Goal: Task Accomplishment & Management: Complete application form

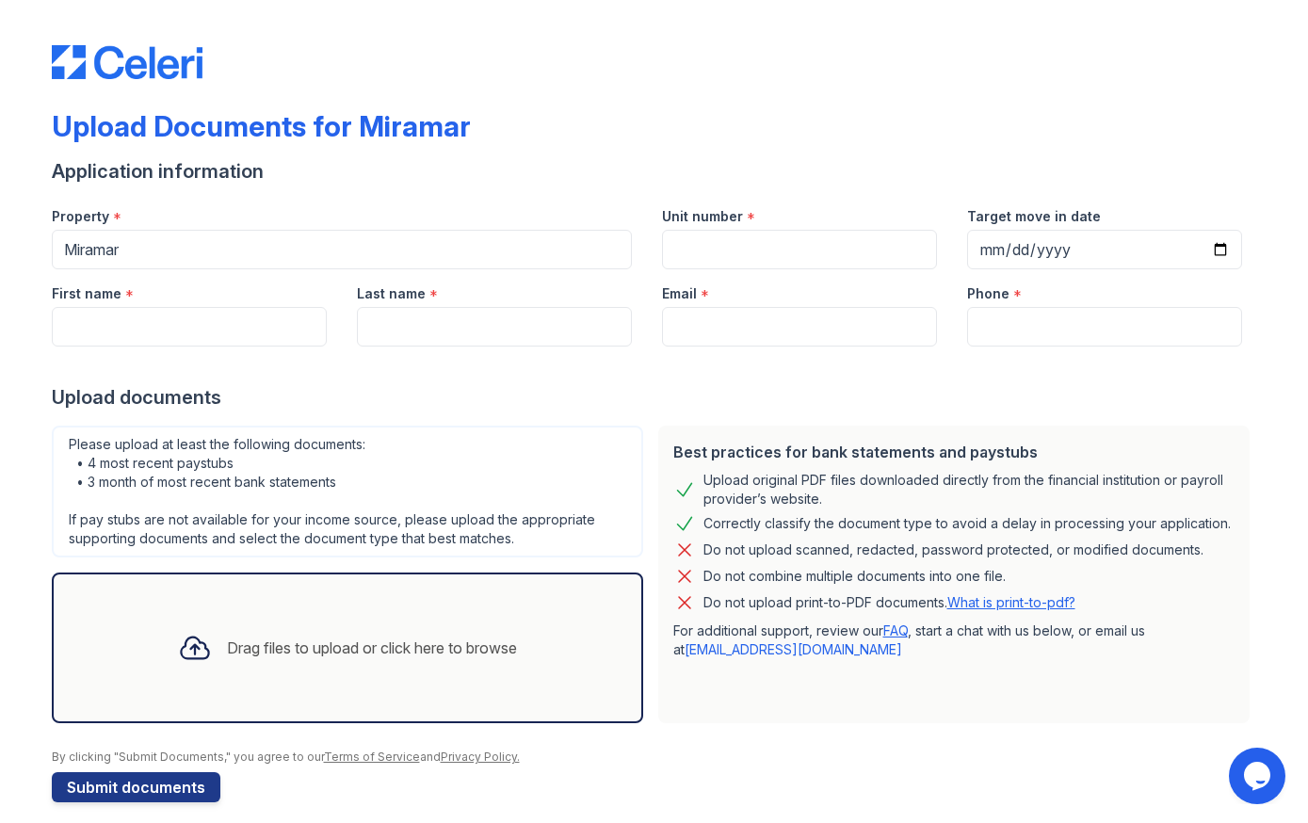
scroll to position [17, 0]
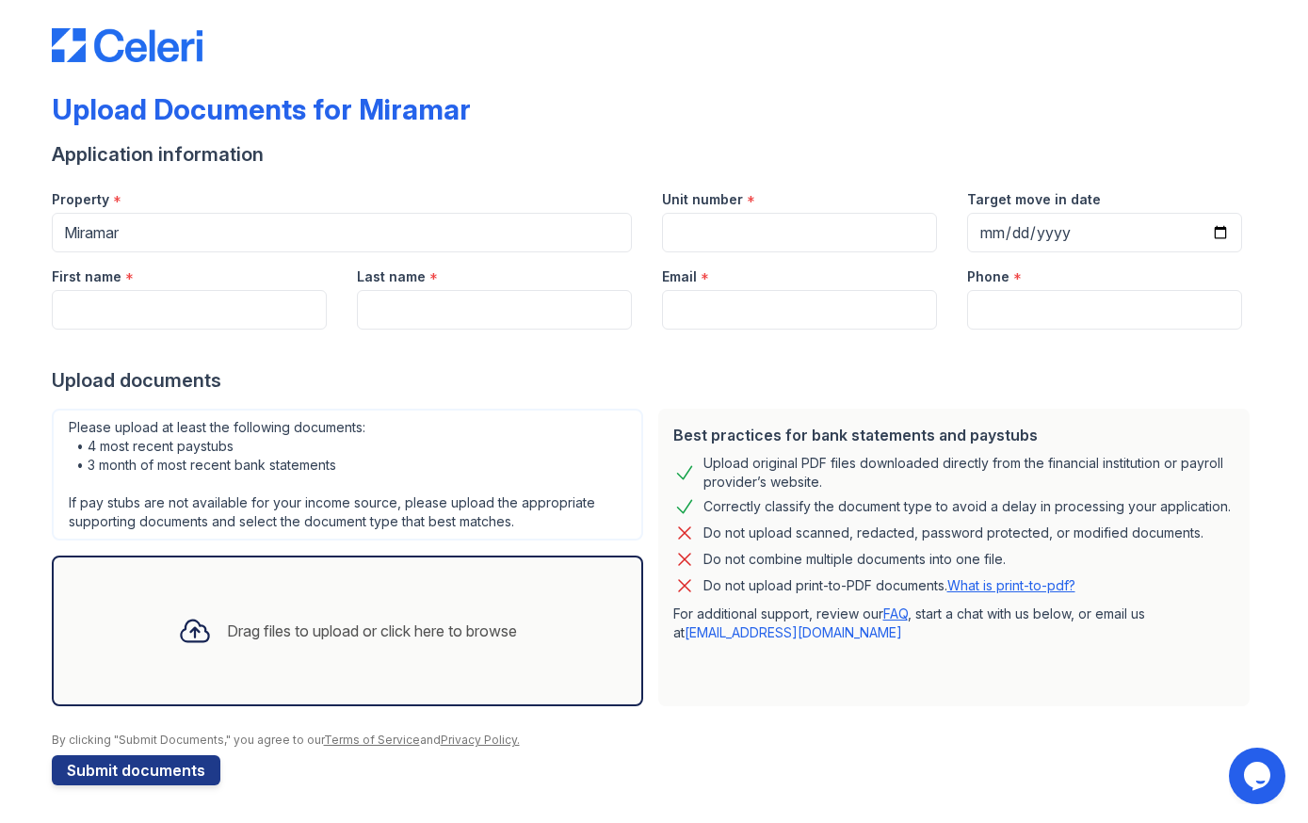
click at [733, 227] on input "Unit number" at bounding box center [799, 233] width 275 height 40
paste input "#513N"
type input "#513N"
click at [998, 243] on input "Target move in date" at bounding box center [1104, 233] width 275 height 40
click at [987, 234] on input "Target move in date" at bounding box center [1104, 233] width 275 height 40
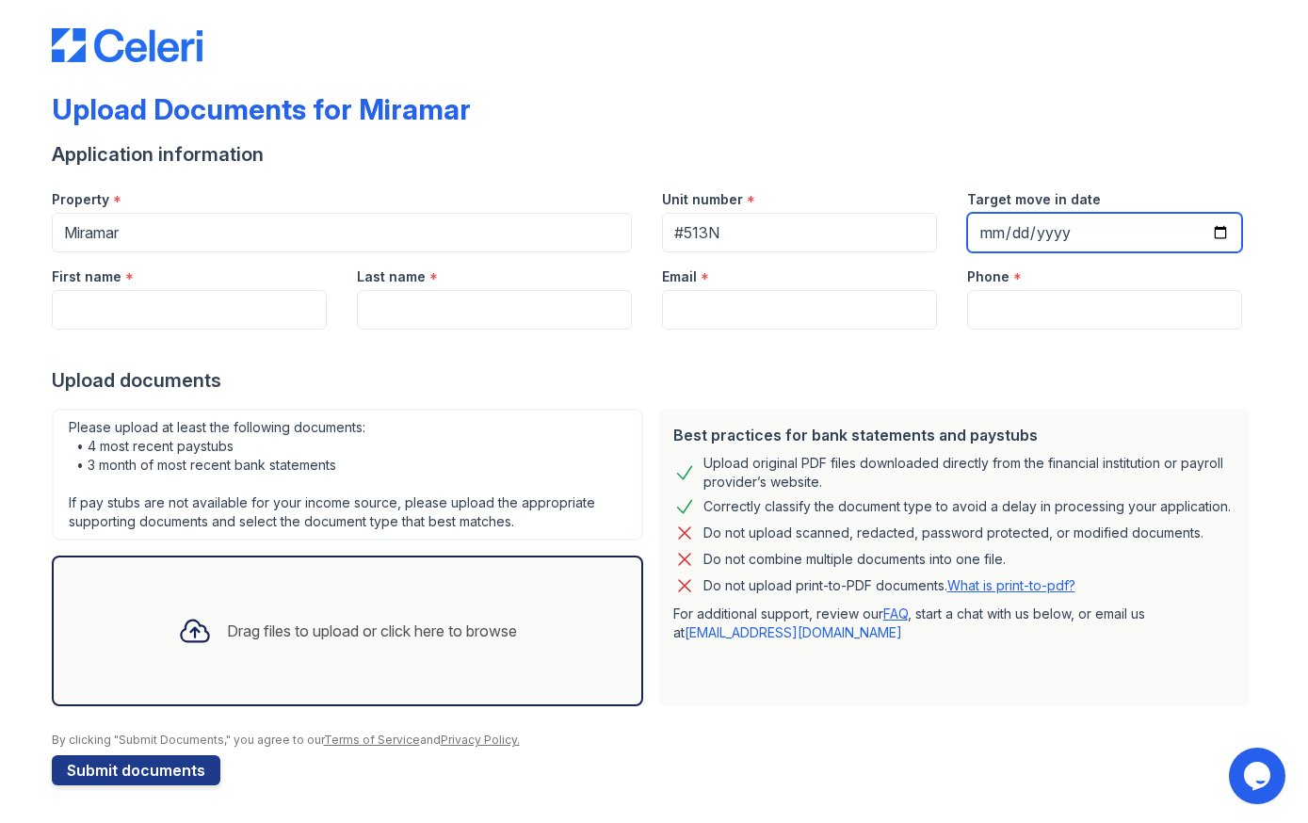
click at [1002, 234] on input "Target move in date" at bounding box center [1104, 233] width 275 height 40
type input "0005-02-10"
click at [1002, 229] on input "Target move in date" at bounding box center [1104, 233] width 275 height 40
type input "0529-02-10"
click at [1022, 227] on input "Target move in date" at bounding box center [1104, 233] width 275 height 40
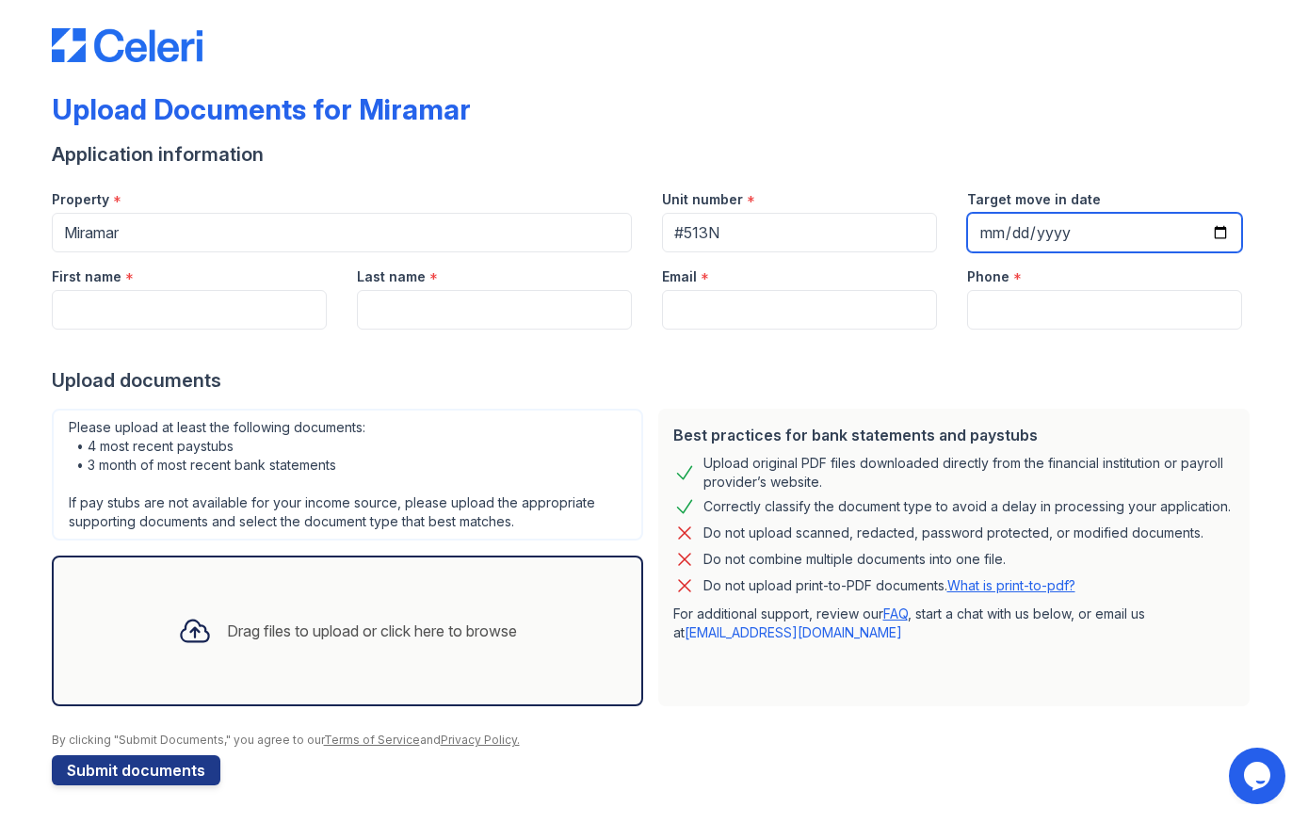
click at [997, 251] on input "Target move in date" at bounding box center [1104, 233] width 275 height 40
click at [1012, 227] on input "Target move in date" at bounding box center [1104, 233] width 275 height 40
type input "[PHONE_NUMBER]"
click at [983, 234] on input "Target move in date" at bounding box center [1104, 233] width 275 height 40
type input "0052-02-10"
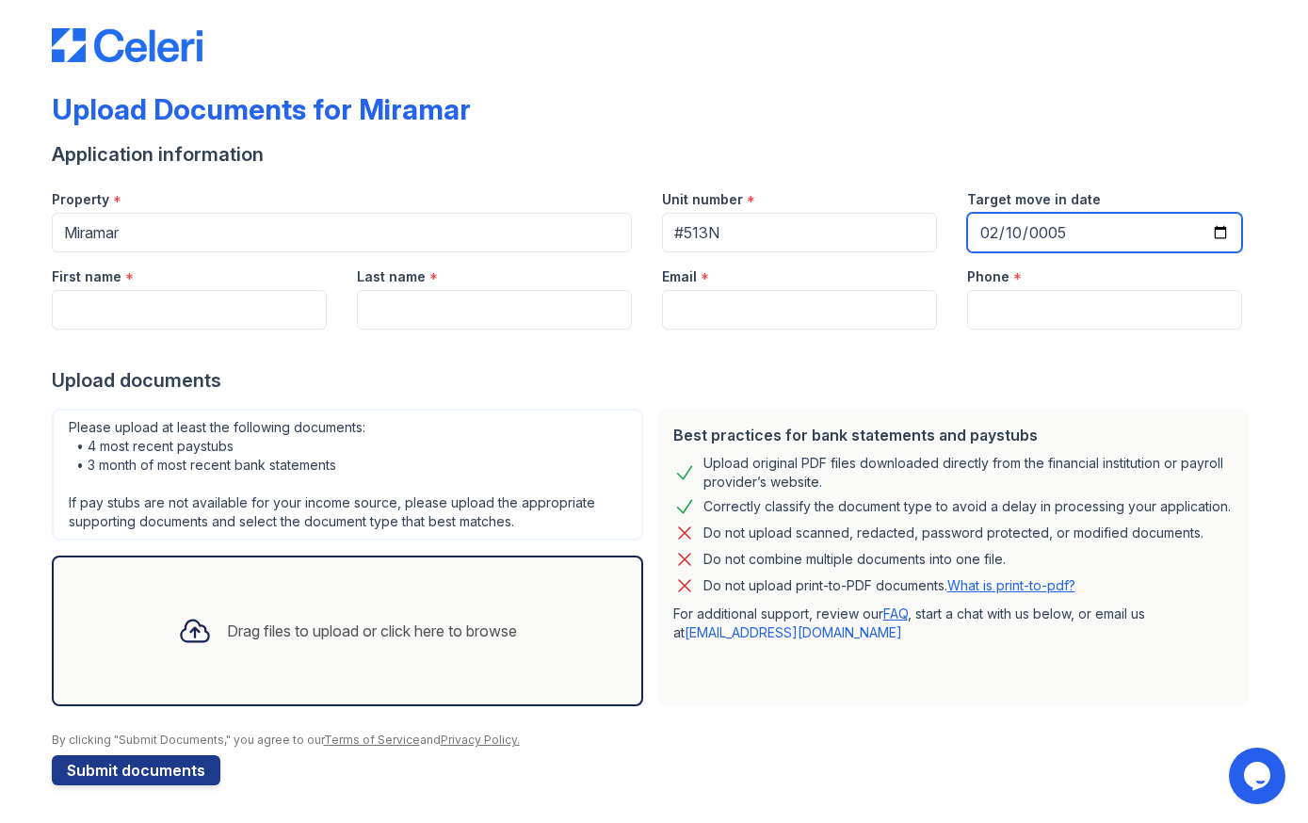
click at [1031, 229] on input "[PHONE_NUMBER]" at bounding box center [1104, 233] width 275 height 40
click at [1219, 221] on input "[PHONE_NUMBER]" at bounding box center [1104, 233] width 275 height 40
click at [1219, 243] on input "[PHONE_NUMBER]" at bounding box center [1104, 233] width 275 height 40
click at [1219, 233] on input "[PHONE_NUMBER]" at bounding box center [1104, 233] width 275 height 40
click at [1071, 226] on input "[PHONE_NUMBER]" at bounding box center [1104, 233] width 275 height 40
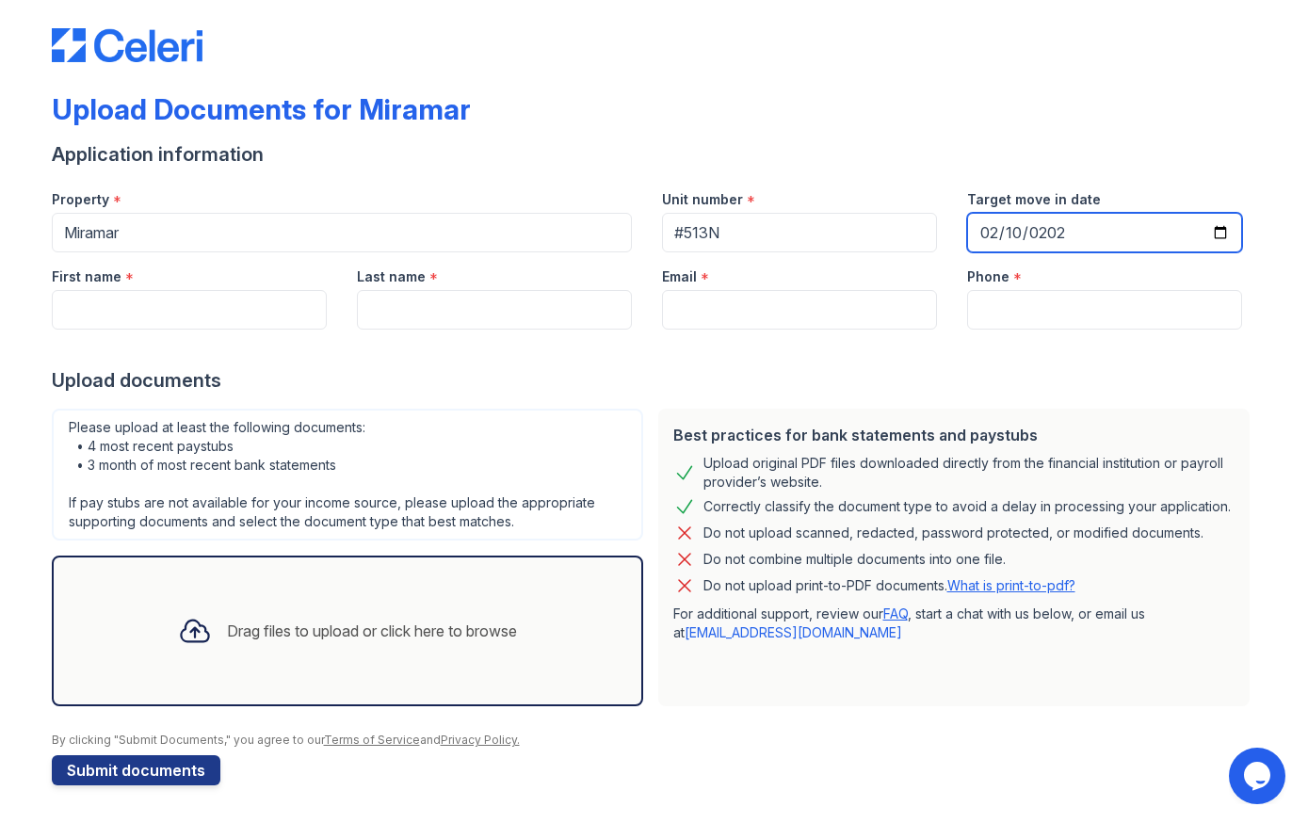
type input "[DATE]"
type input "0005-02-10"
click at [1226, 229] on input "[DATE]" at bounding box center [1104, 233] width 275 height 40
type input "[DATE]"
click at [1118, 392] on div "Upload documents" at bounding box center [654, 380] width 1205 height 26
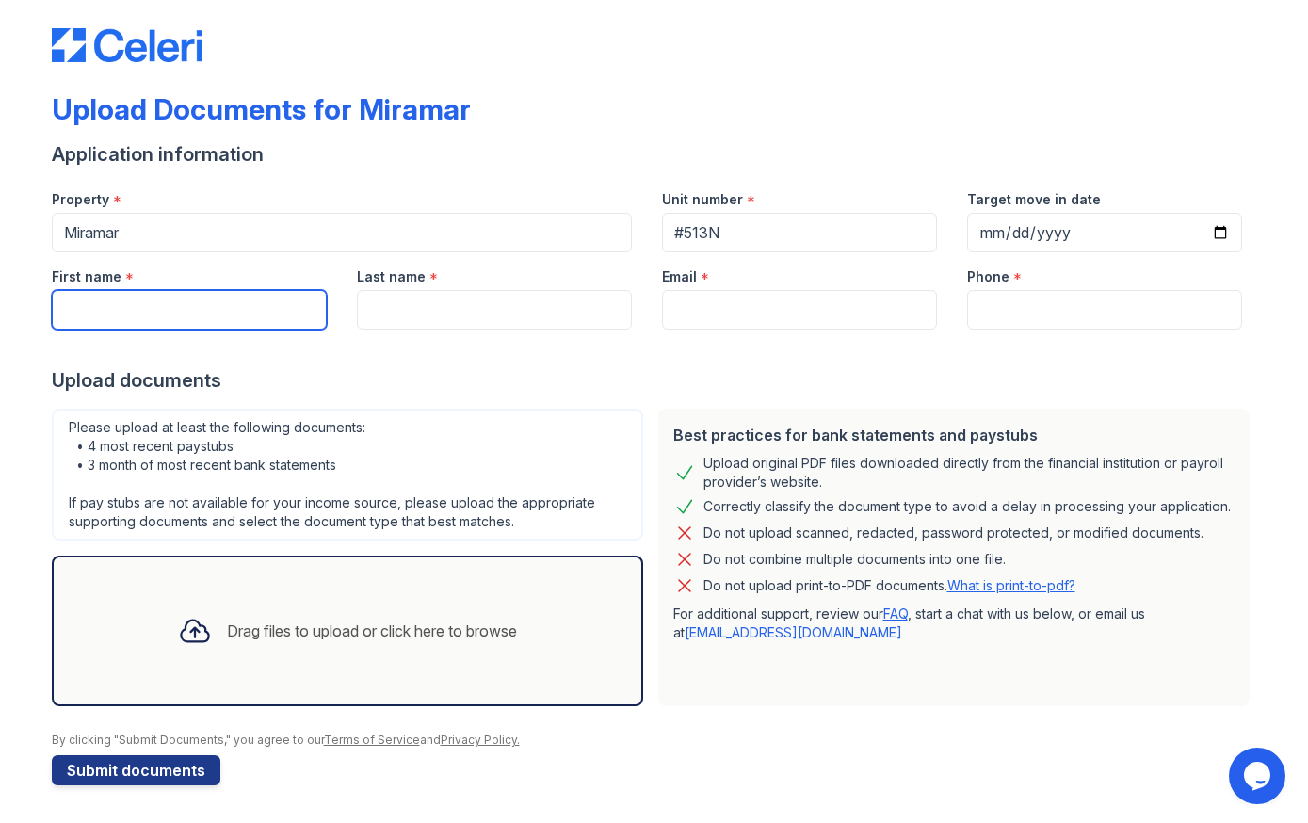
click at [100, 319] on input "First name" at bounding box center [189, 310] width 275 height 40
type input "[PERSON_NAME]"
type input "[PERSON_NAME][EMAIL_ADDRESS][DOMAIN_NAME]"
type input "8322709557"
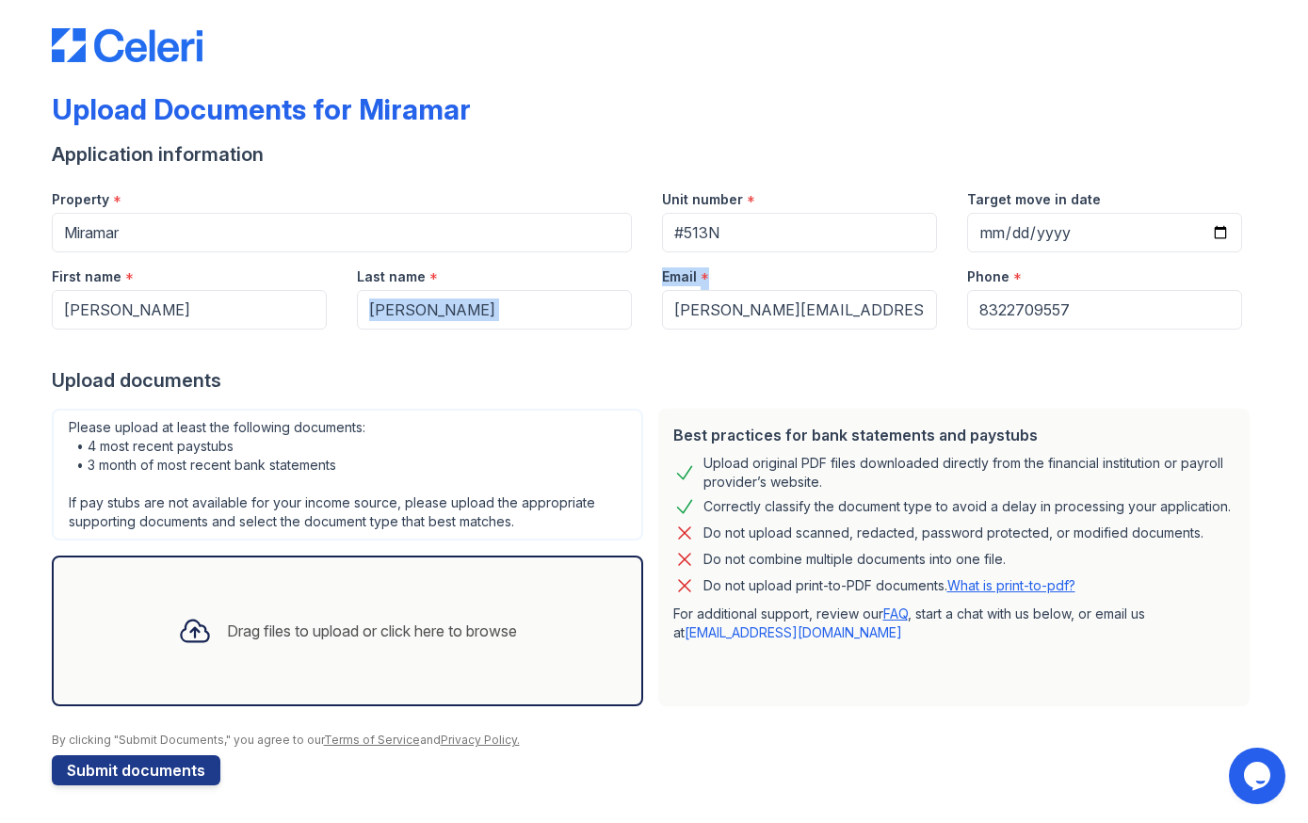
drag, startPoint x: 932, startPoint y: 307, endPoint x: 642, endPoint y: 255, distance: 294.6
click at [642, 255] on div "First name * [PERSON_NAME] Last name * [PERSON_NAME] Email * [PERSON_NAME][EMAI…" at bounding box center [647, 290] width 1220 height 77
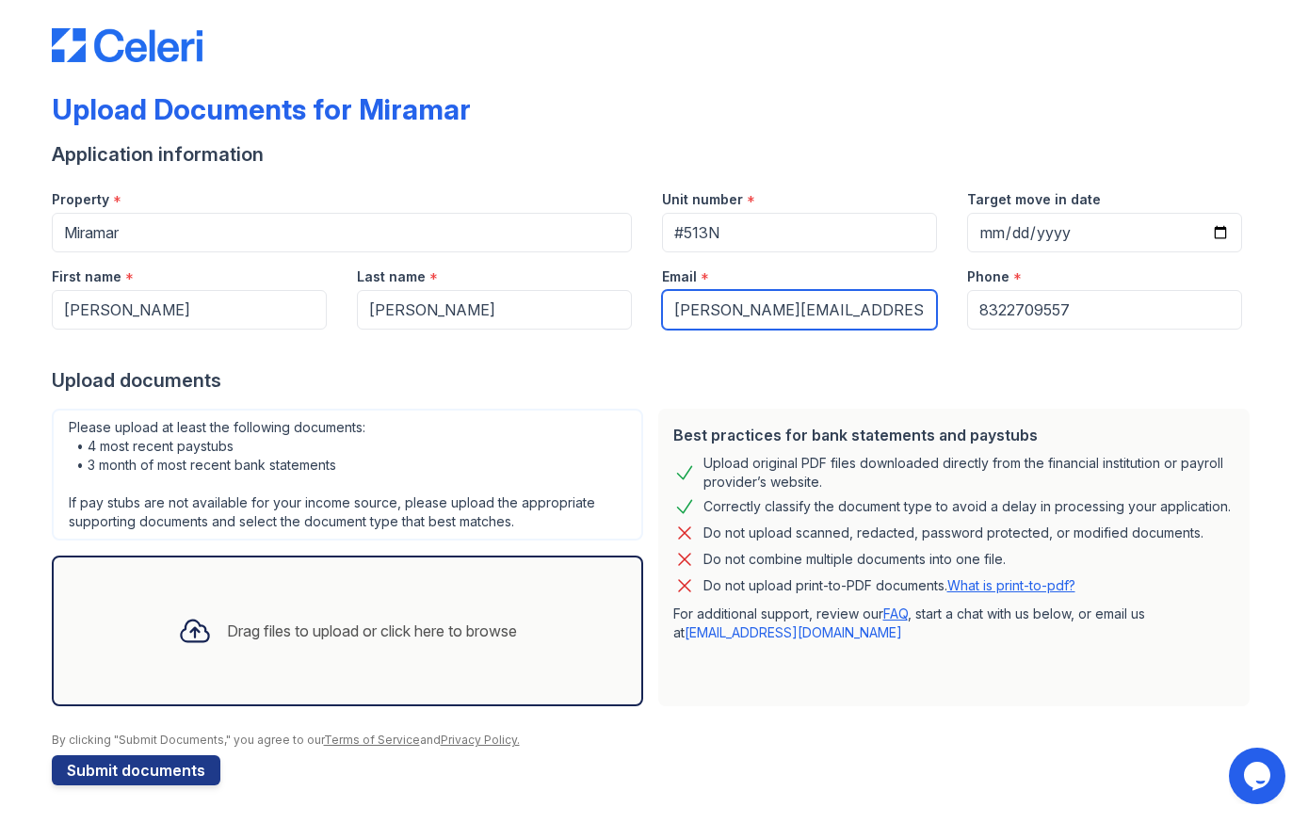
click at [911, 321] on input "[PERSON_NAME][EMAIL_ADDRESS][DOMAIN_NAME]" at bounding box center [799, 310] width 275 height 40
drag, startPoint x: 911, startPoint y: 308, endPoint x: 634, endPoint y: 282, distance: 278.9
click at [634, 282] on div "First name * [PERSON_NAME] Last name * [PERSON_NAME] Email * [PERSON_NAME][EMAI…" at bounding box center [647, 290] width 1220 height 77
type input "[EMAIL_ADDRESS][PERSON_NAME][DOMAIN_NAME]"
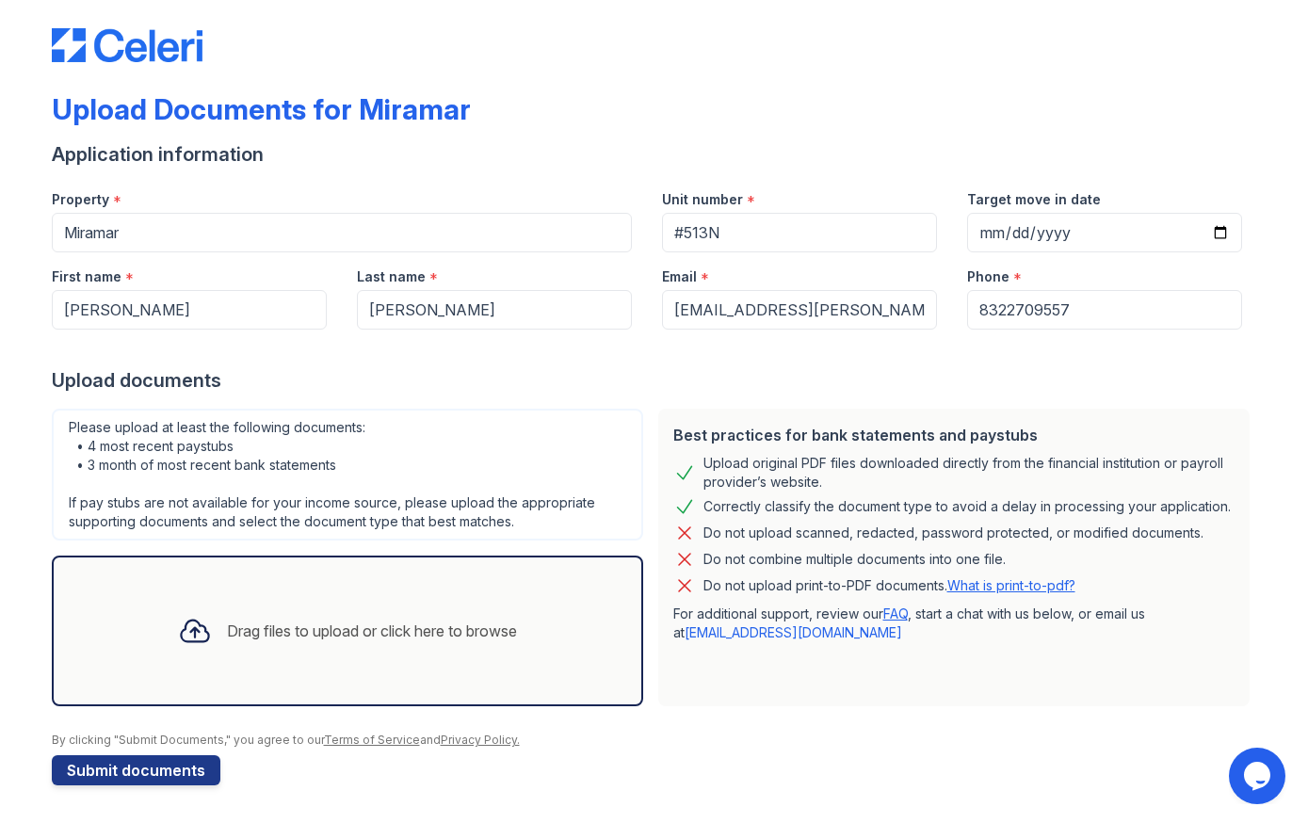
click at [203, 628] on icon at bounding box center [195, 631] width 34 height 34
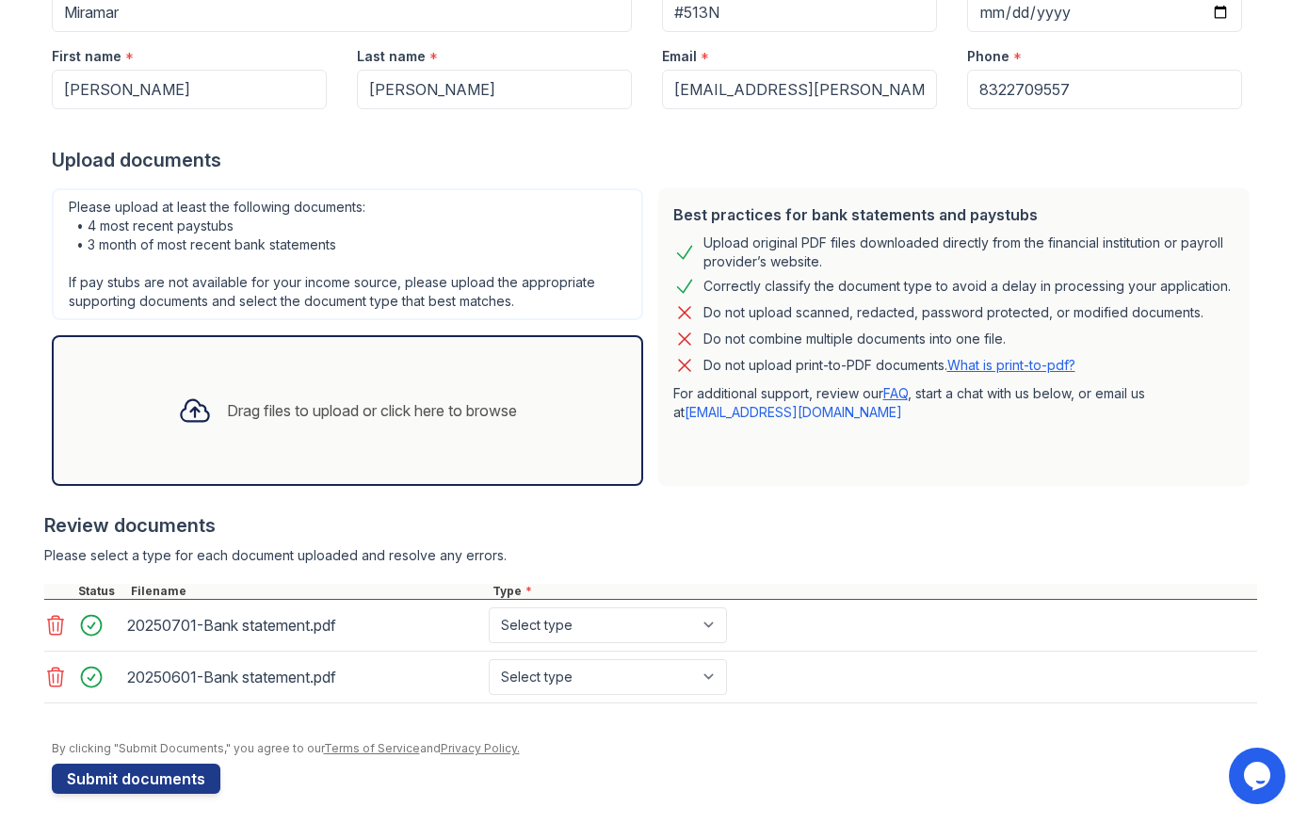
scroll to position [246, 0]
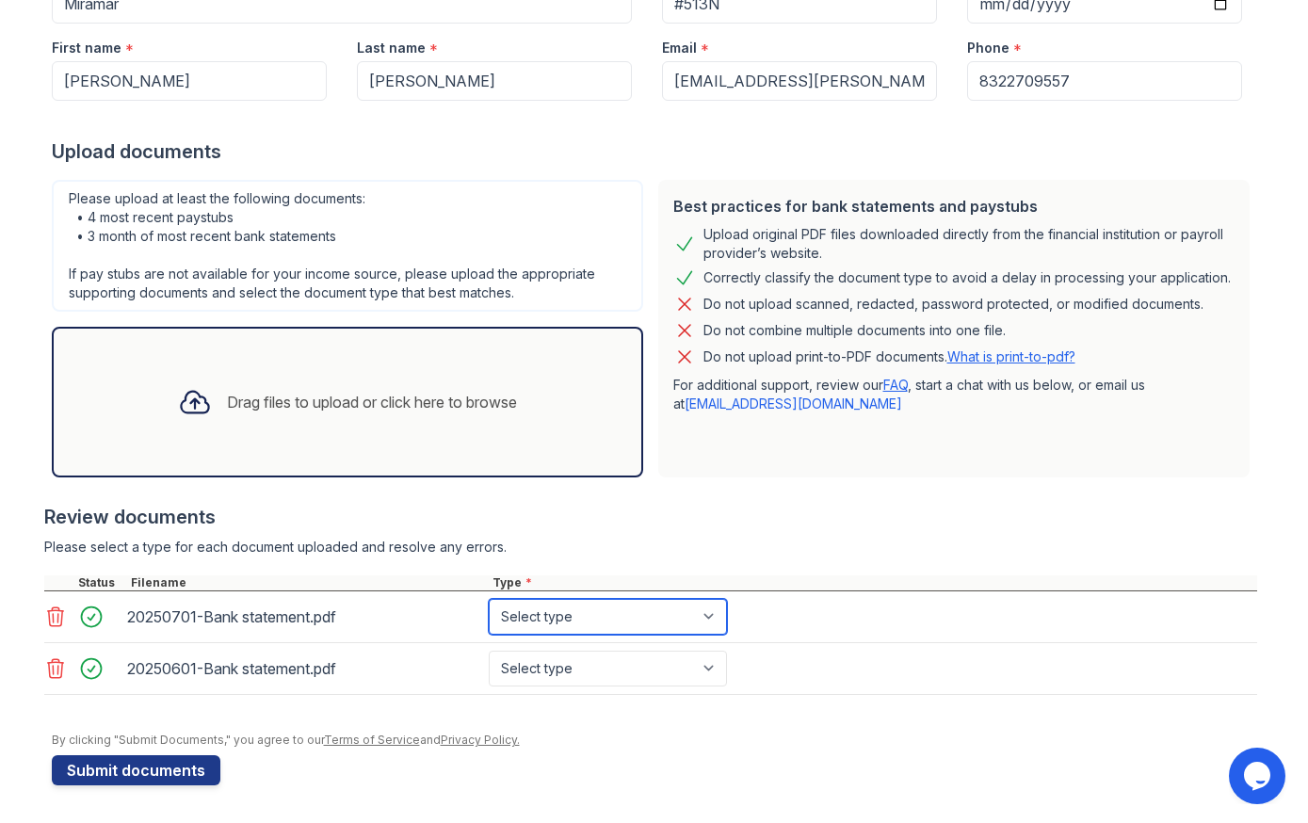
click at [559, 626] on select "Select type Paystub Bank Statement Offer Letter Tax Documents Benefit Award Let…" at bounding box center [608, 617] width 238 height 36
select select "bank_statement"
click at [489, 599] on select "Select type Paystub Bank Statement Offer Letter Tax Documents Benefit Award Let…" at bounding box center [608, 617] width 238 height 36
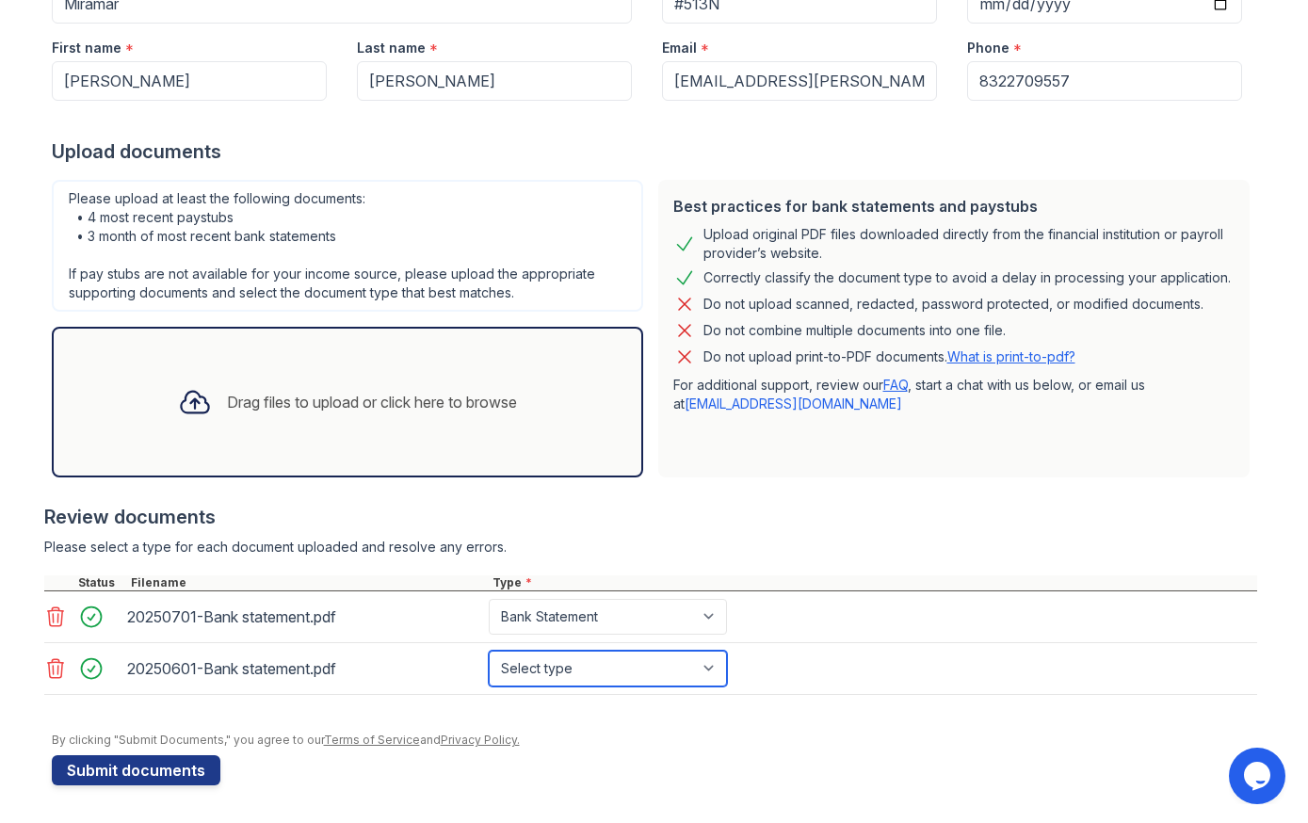
click at [579, 666] on select "Select type Paystub Bank Statement Offer Letter Tax Documents Benefit Award Let…" at bounding box center [608, 669] width 238 height 36
select select "bank_statement"
click at [489, 651] on select "Select type Paystub Bank Statement Offer Letter Tax Documents Benefit Award Let…" at bounding box center [608, 669] width 238 height 36
click at [228, 398] on div "Drag files to upload or click here to browse" at bounding box center [372, 402] width 290 height 23
click at [185, 410] on icon at bounding box center [195, 402] width 34 height 34
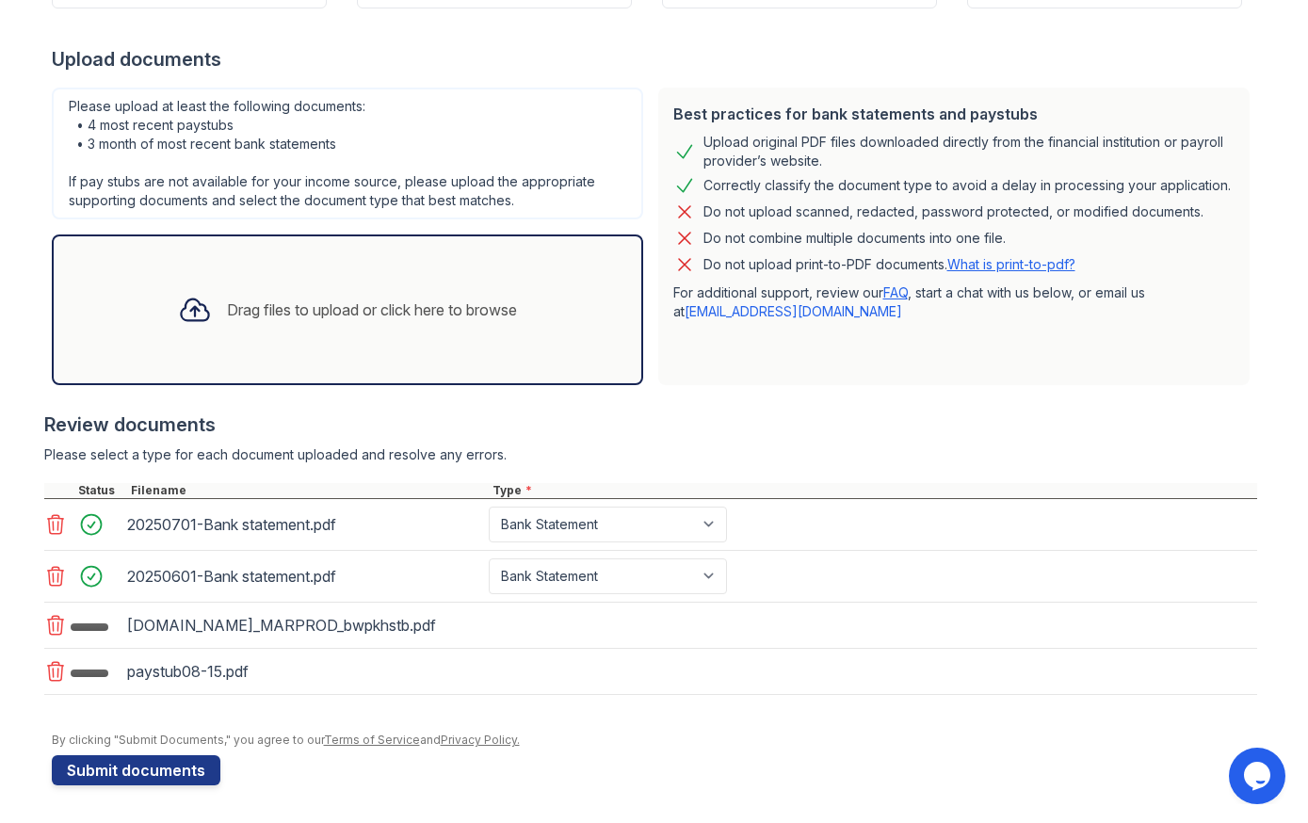
scroll to position [366, 0]
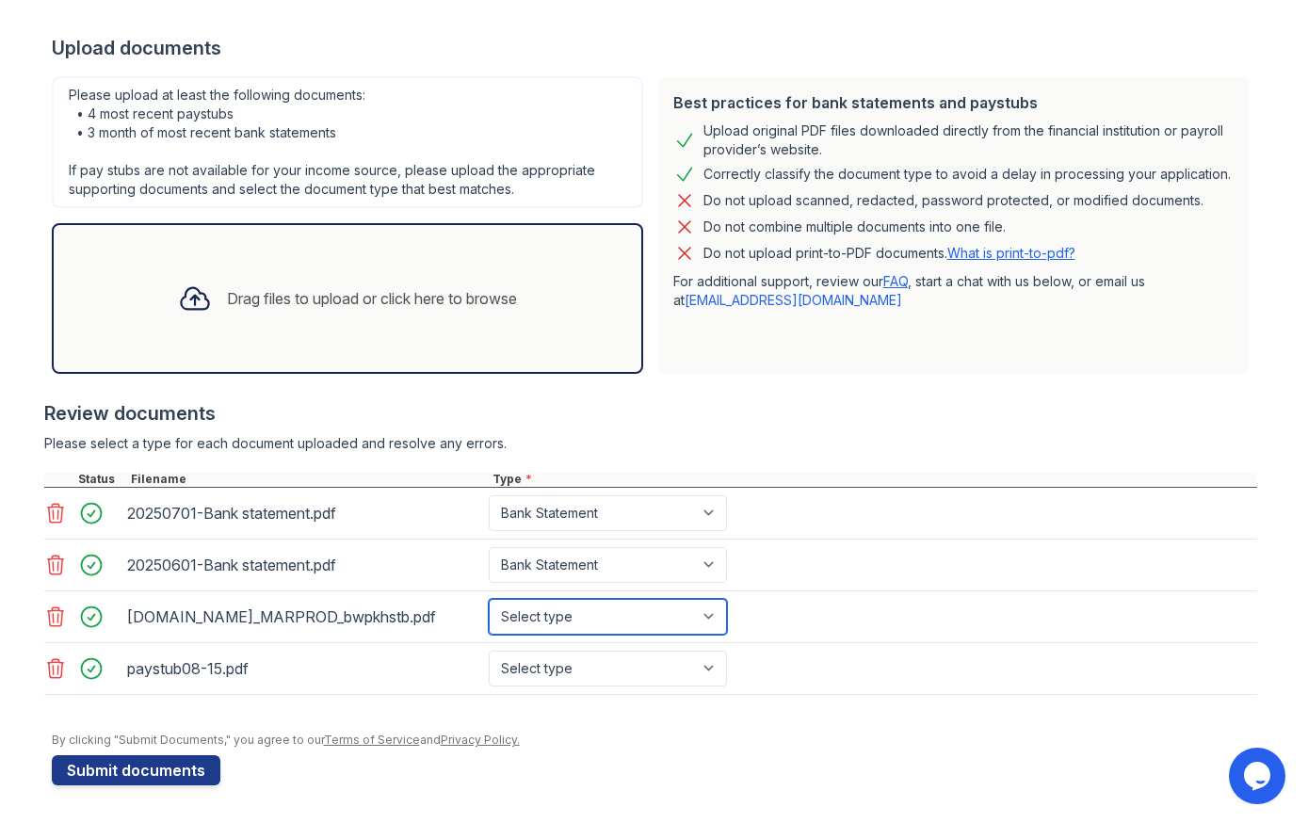
click at [618, 599] on select "Select type Paystub Bank Statement Offer Letter Tax Documents Benefit Award Let…" at bounding box center [608, 617] width 238 height 36
select select "paystub"
click at [489, 599] on select "Select type Paystub Bank Statement Offer Letter Tax Documents Benefit Award Let…" at bounding box center [608, 617] width 238 height 36
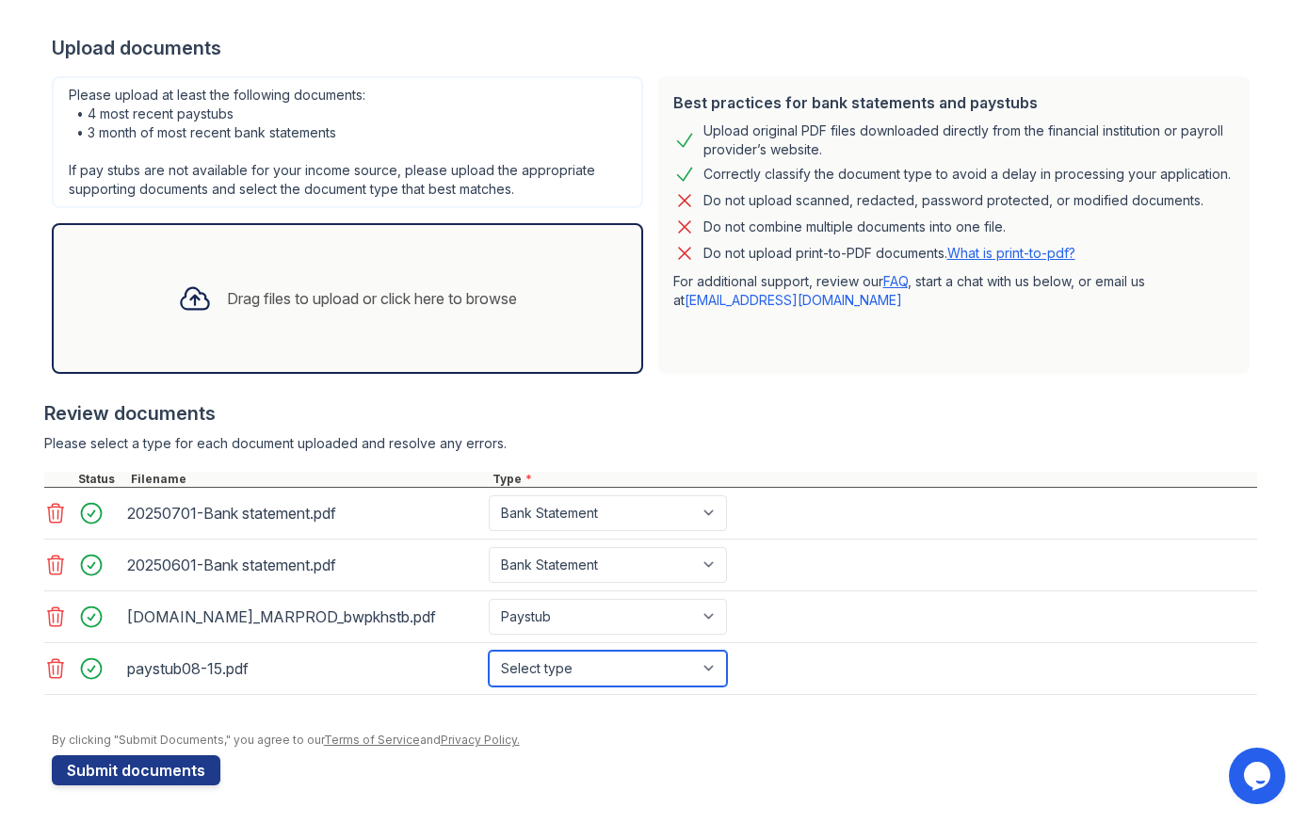
click at [584, 676] on select "Select type Paystub Bank Statement Offer Letter Tax Documents Benefit Award Let…" at bounding box center [608, 669] width 238 height 36
select select "paystub"
click at [489, 651] on select "Select type Paystub Bank Statement Offer Letter Tax Documents Benefit Award Let…" at bounding box center [608, 669] width 238 height 36
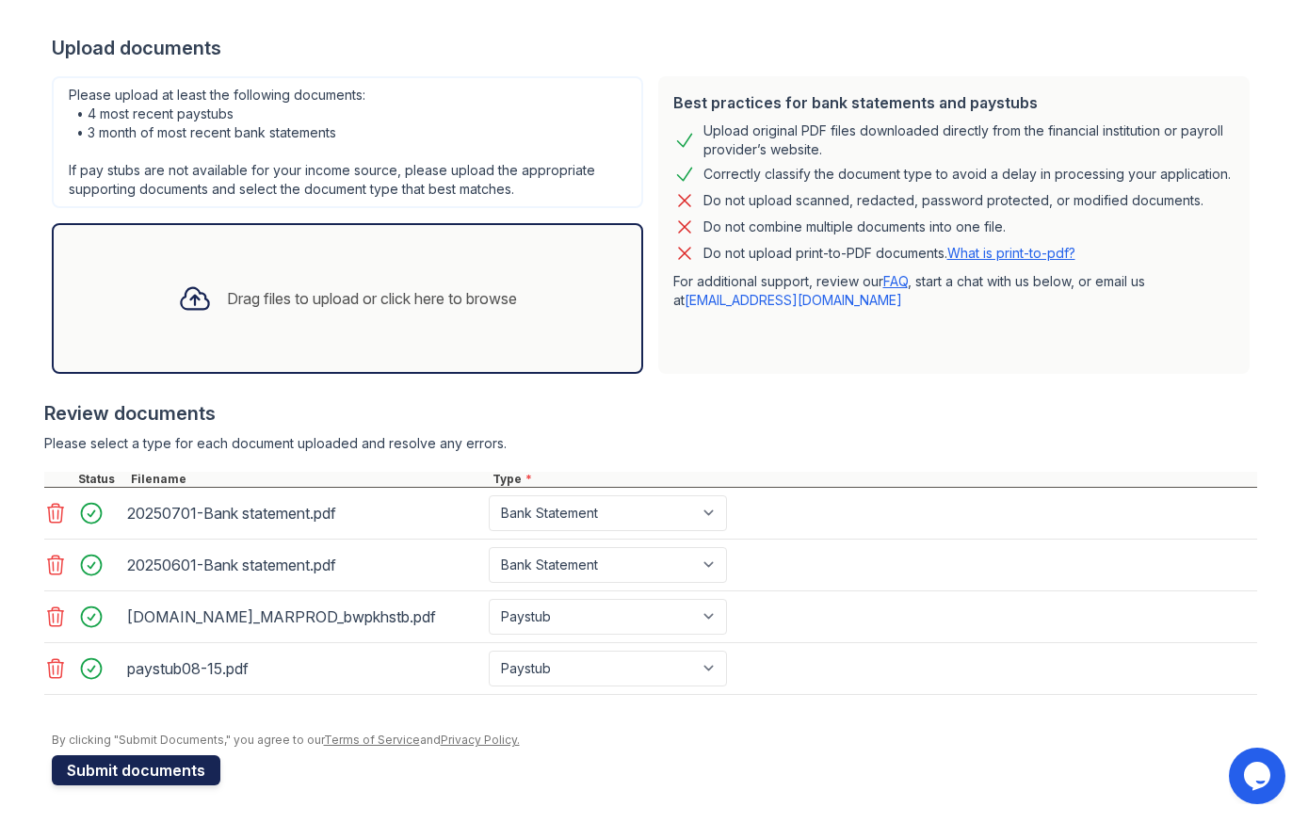
click at [171, 765] on button "Submit documents" at bounding box center [136, 770] width 169 height 30
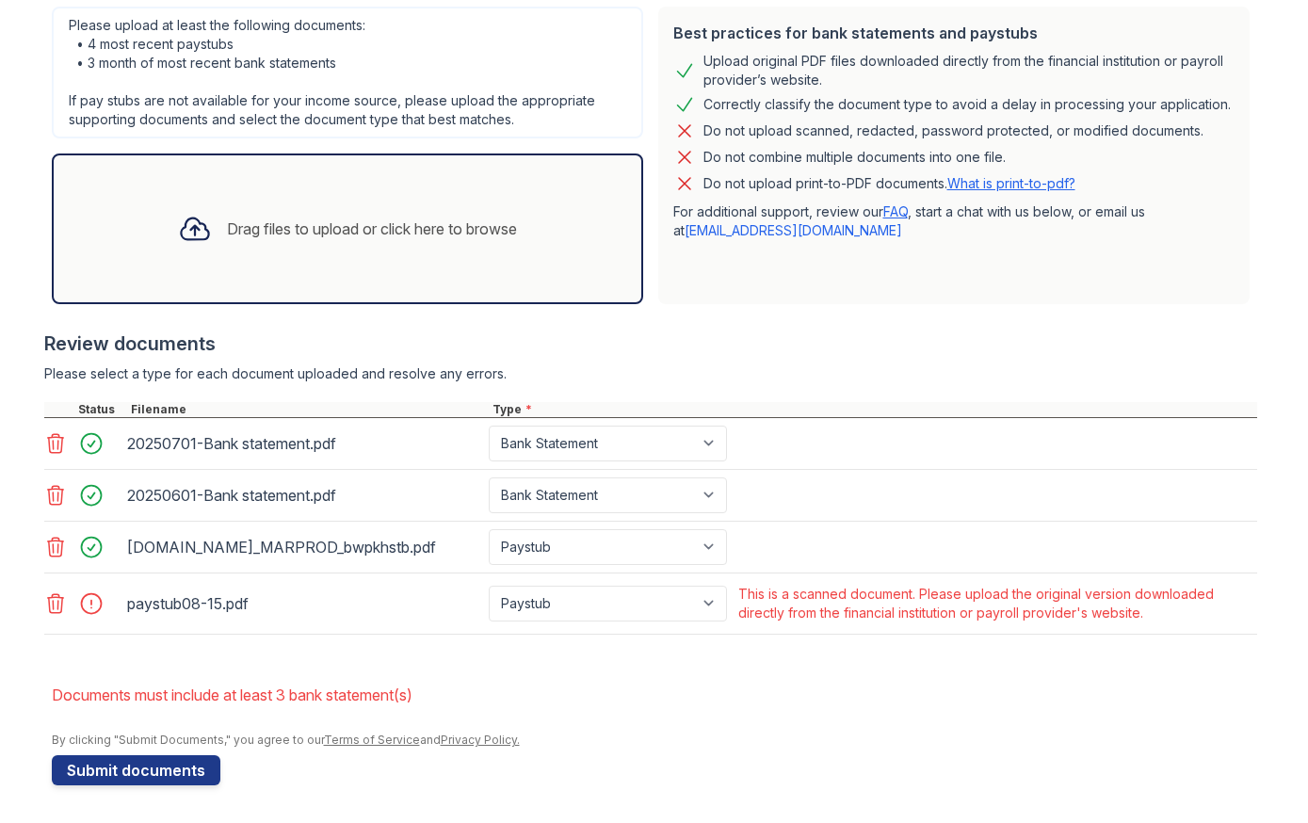
scroll to position [478, 0]
click at [36, 612] on div "Upload Documents for Miramar Please correct the errors below. Application infor…" at bounding box center [654, 175] width 1248 height 1295
click at [51, 615] on icon at bounding box center [55, 603] width 23 height 23
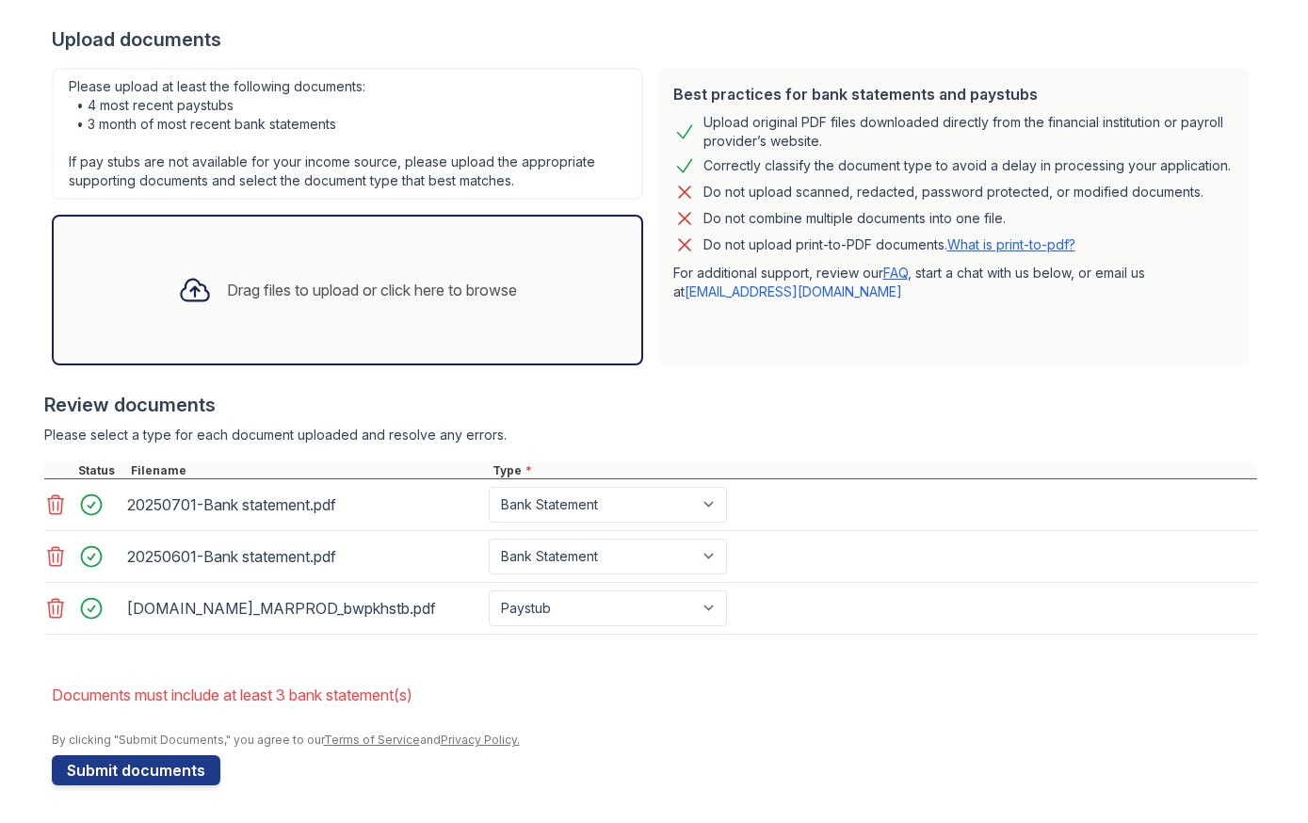
click at [366, 610] on div "[DOMAIN_NAME]_MARPROD_bwpkhstb.pdf" at bounding box center [304, 608] width 354 height 30
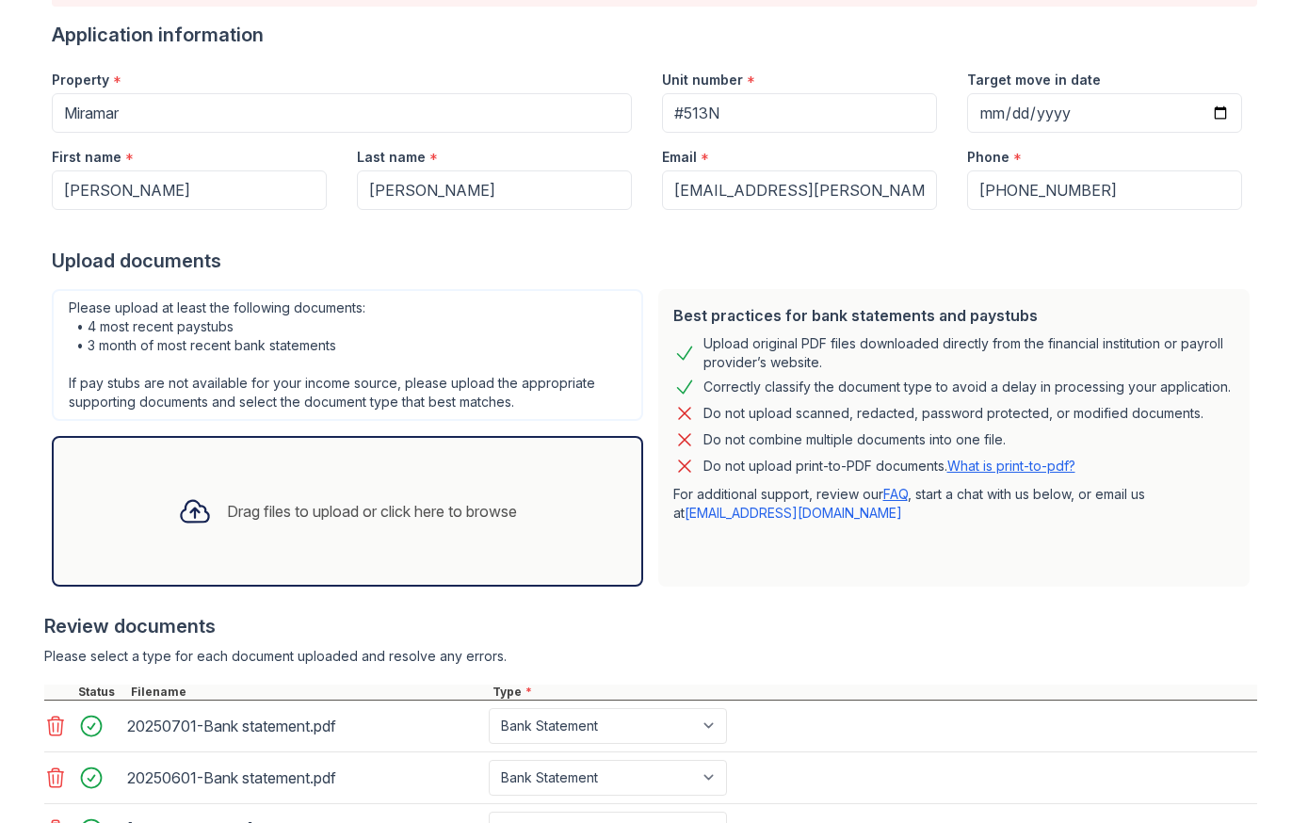
scroll to position [0, 0]
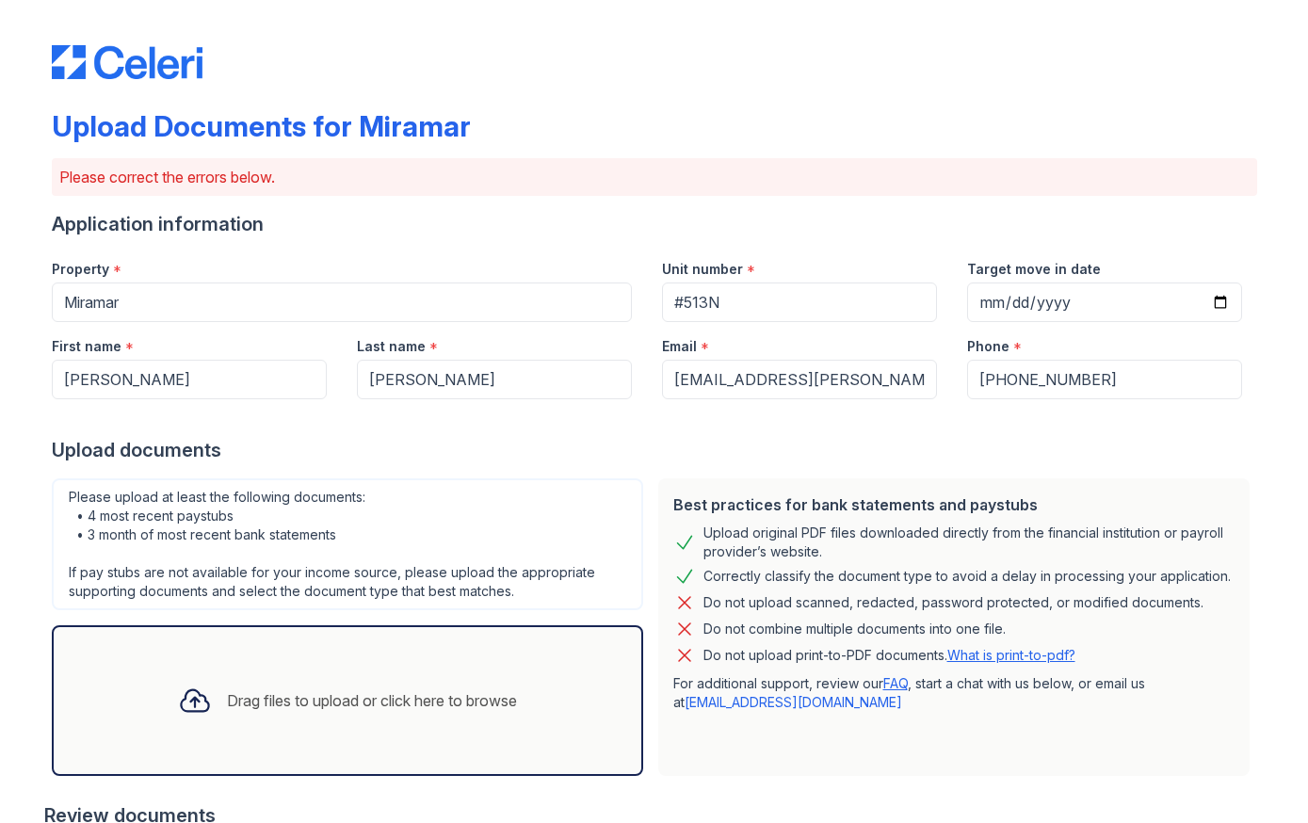
click at [186, 677] on div at bounding box center [194, 700] width 49 height 49
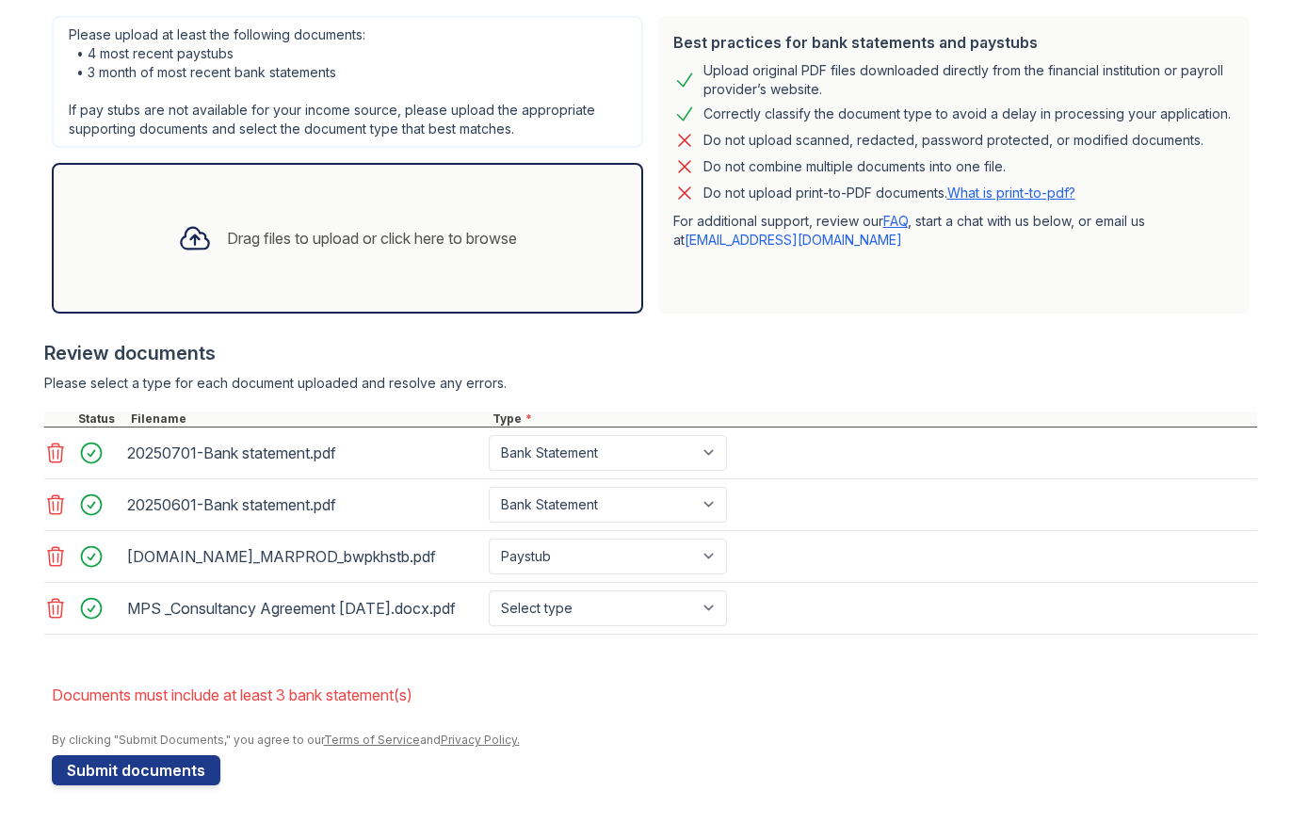
scroll to position [496, 0]
click at [588, 612] on select "Select type Paystub Bank Statement Offer Letter Tax Documents Benefit Award Let…" at bounding box center [608, 608] width 238 height 36
select select "offer_letter"
click at [489, 590] on select "Select type Paystub Bank Statement Offer Letter Tax Documents Benefit Award Let…" at bounding box center [608, 608] width 238 height 36
click at [336, 227] on div "Drag files to upload or click here to browse" at bounding box center [372, 238] width 290 height 23
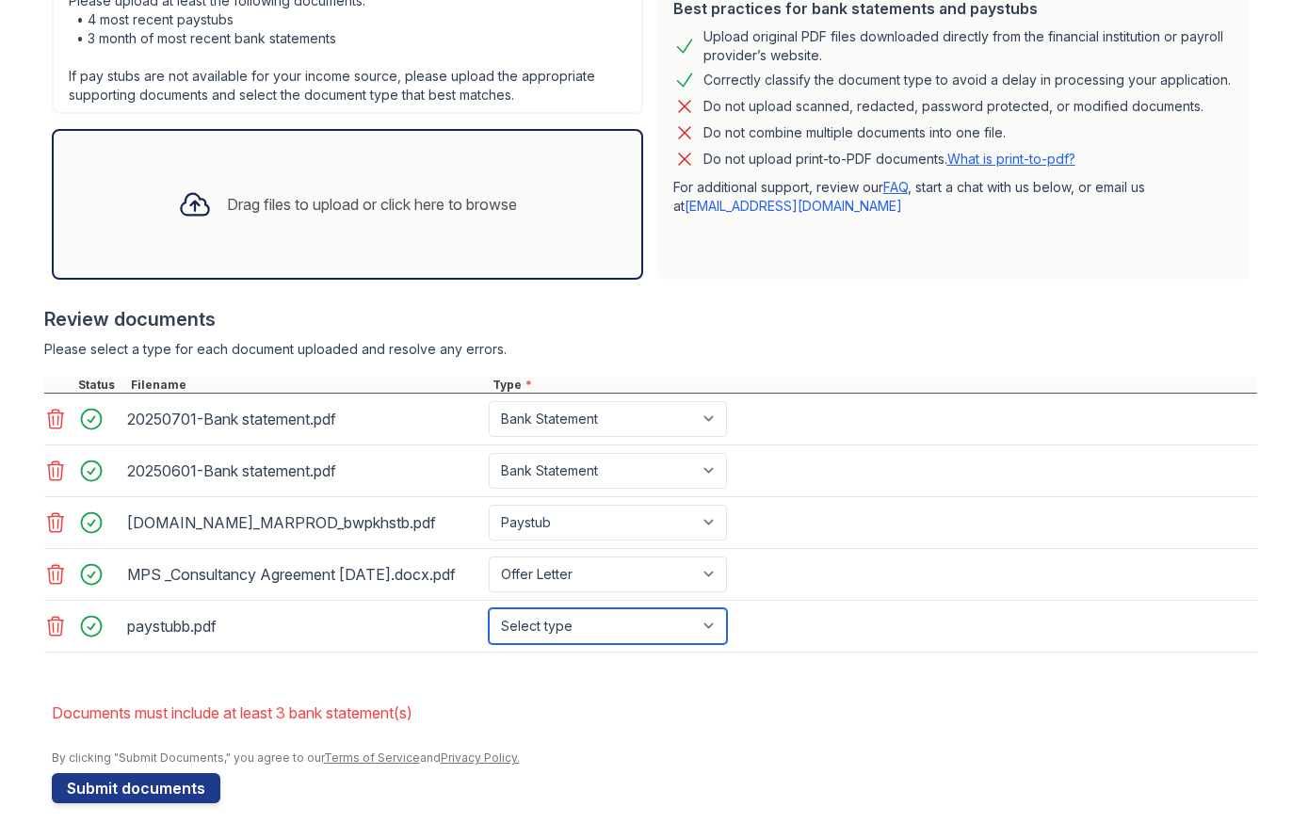
click at [555, 644] on select "Select type Paystub Bank Statement Offer Letter Tax Documents Benefit Award Let…" at bounding box center [608, 626] width 238 height 36
select select "paystub"
click at [489, 641] on select "Select type Paystub Bank Statement Offer Letter Tax Documents Benefit Award Let…" at bounding box center [608, 626] width 238 height 36
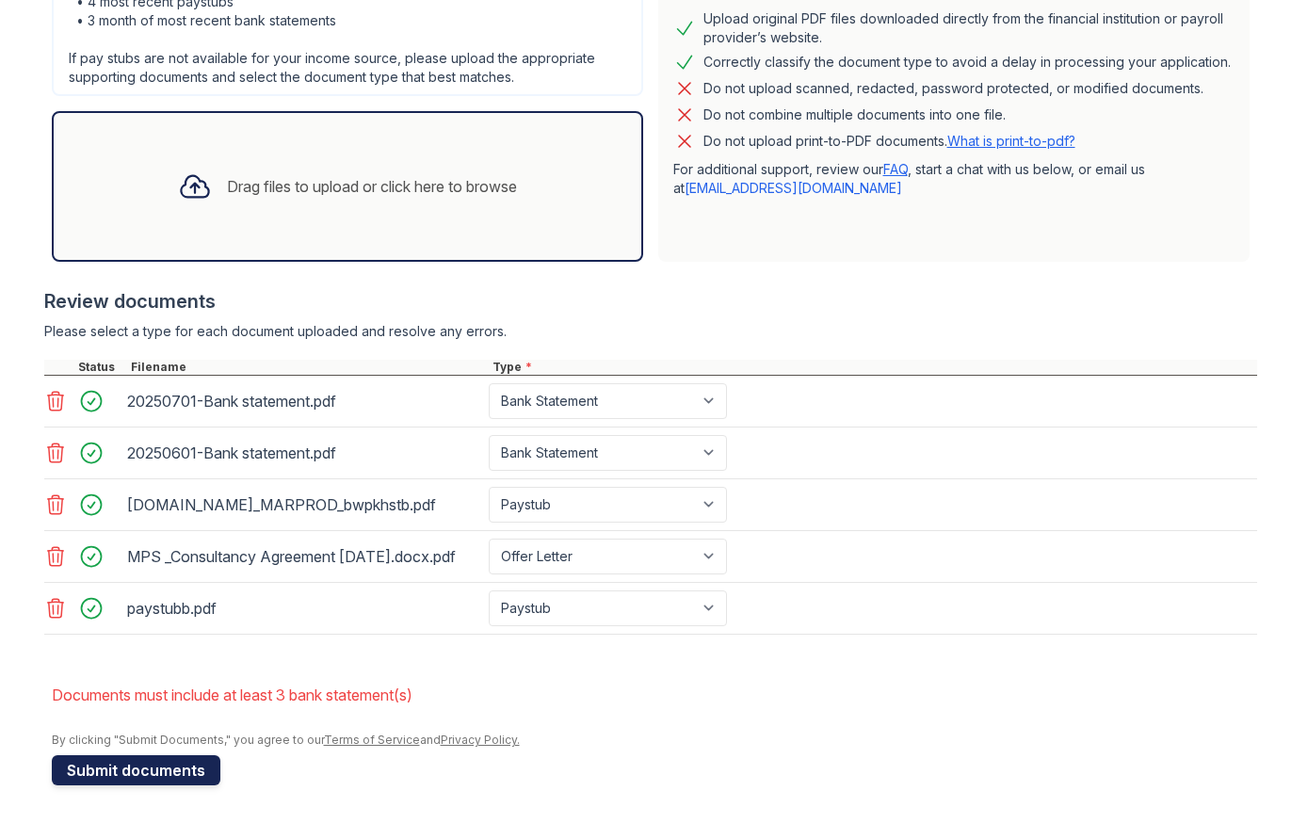
click at [147, 771] on button "Submit documents" at bounding box center [136, 770] width 169 height 30
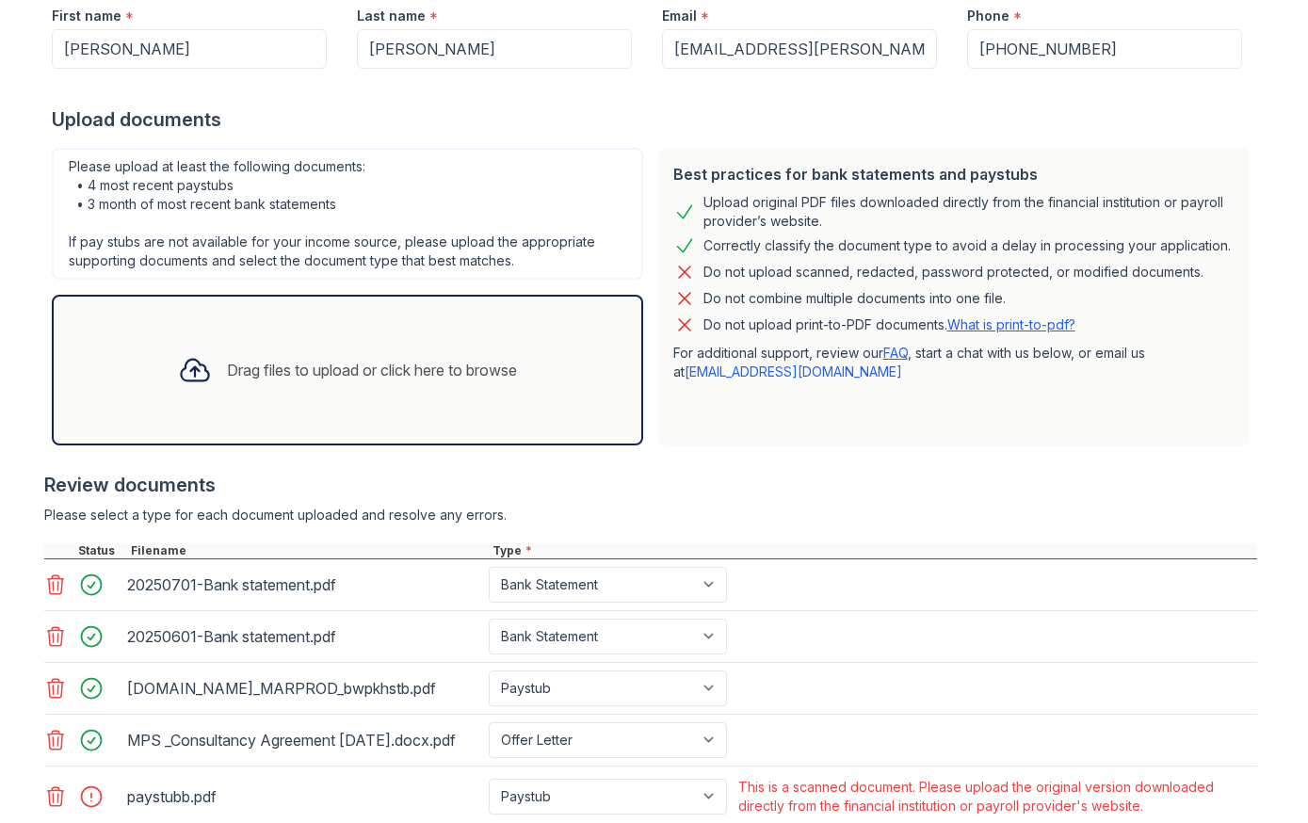
scroll to position [557, 0]
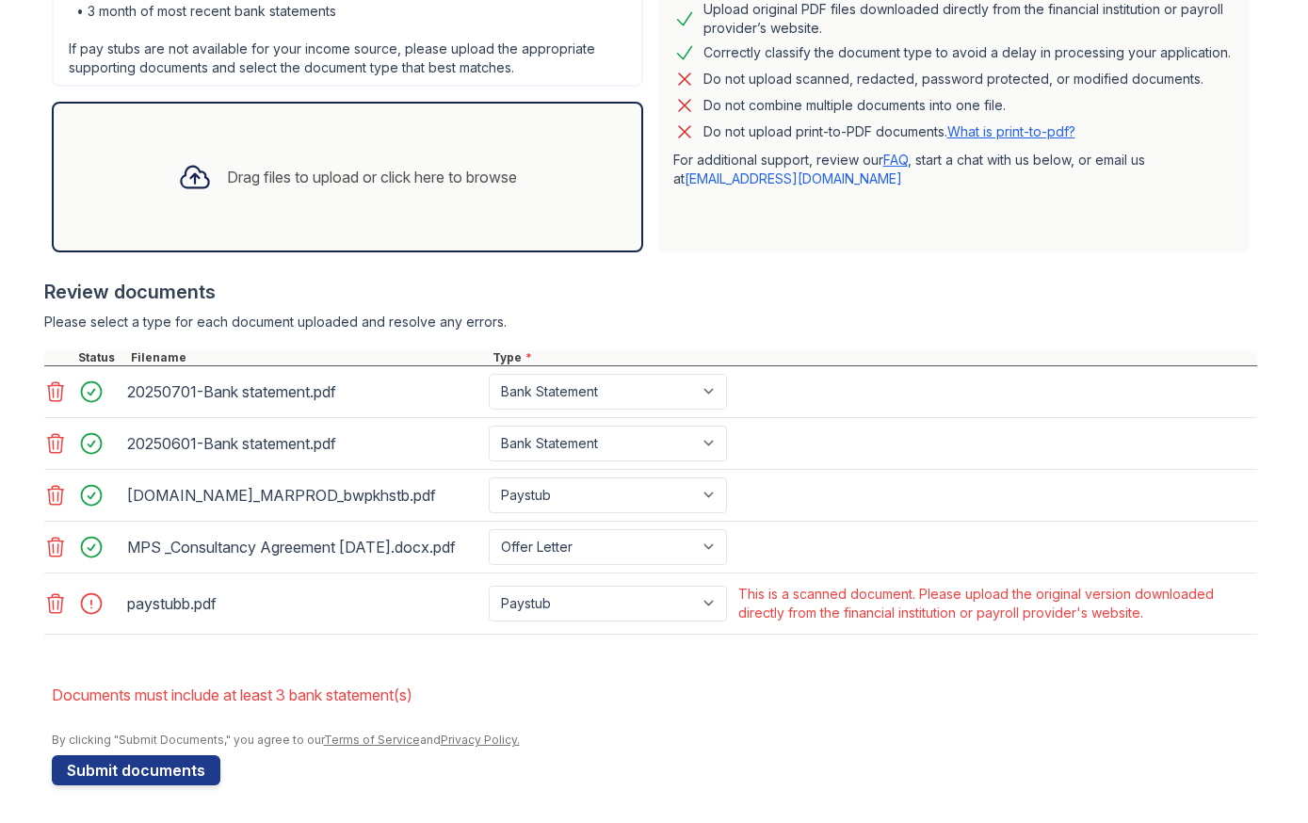
click at [56, 603] on icon at bounding box center [55, 603] width 23 height 23
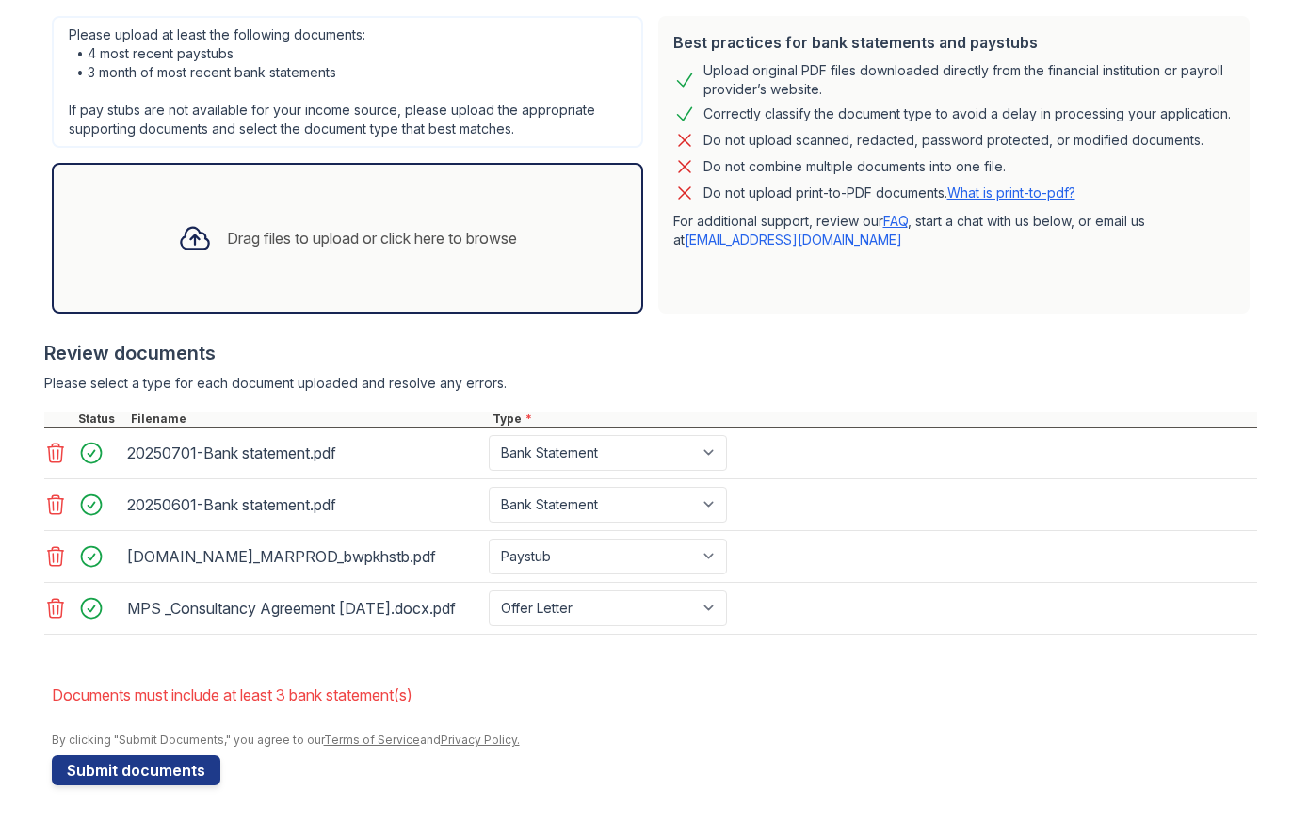
click at [168, 790] on div "Upload Documents for Miramar Please correct the errors below. Application infor…" at bounding box center [654, 169] width 1205 height 1248
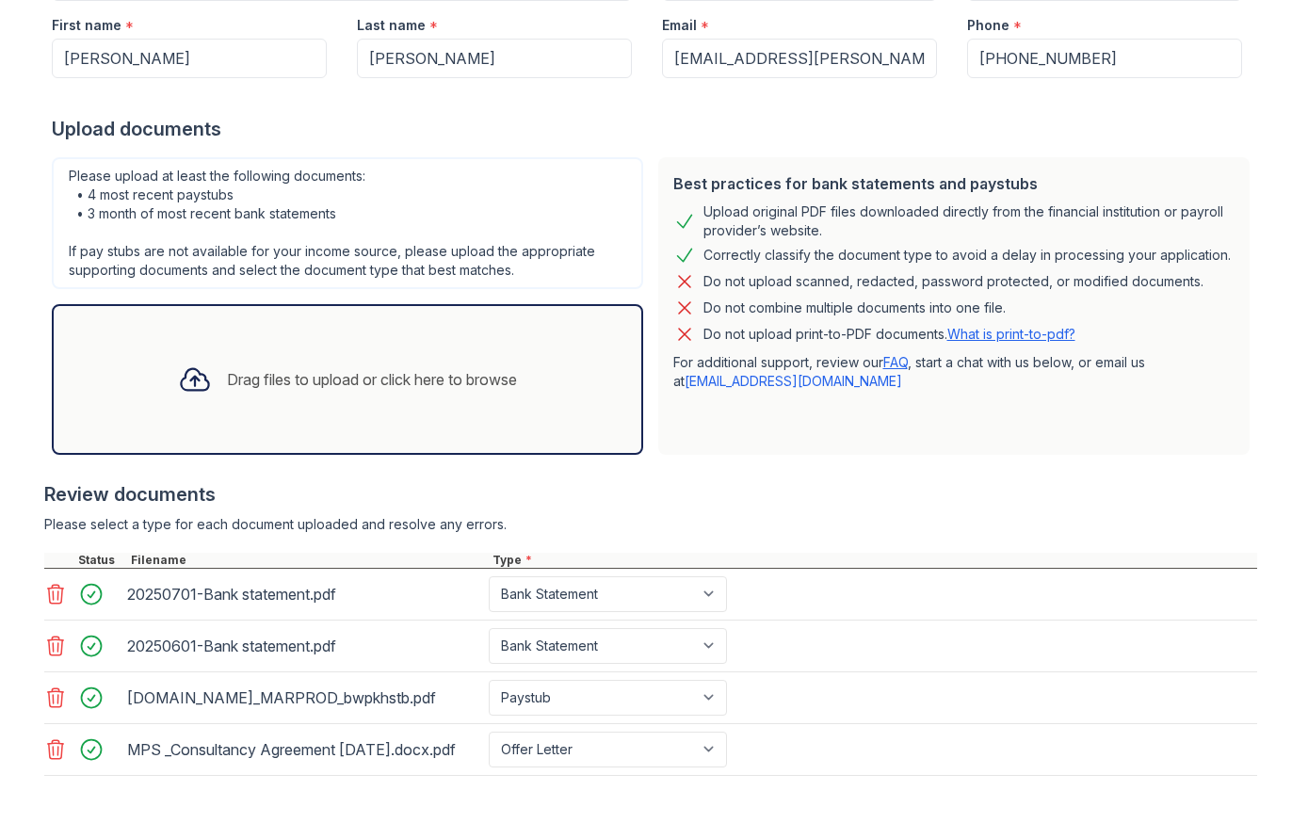
click at [241, 362] on div "Drag files to upload or click here to browse" at bounding box center [347, 379] width 369 height 64
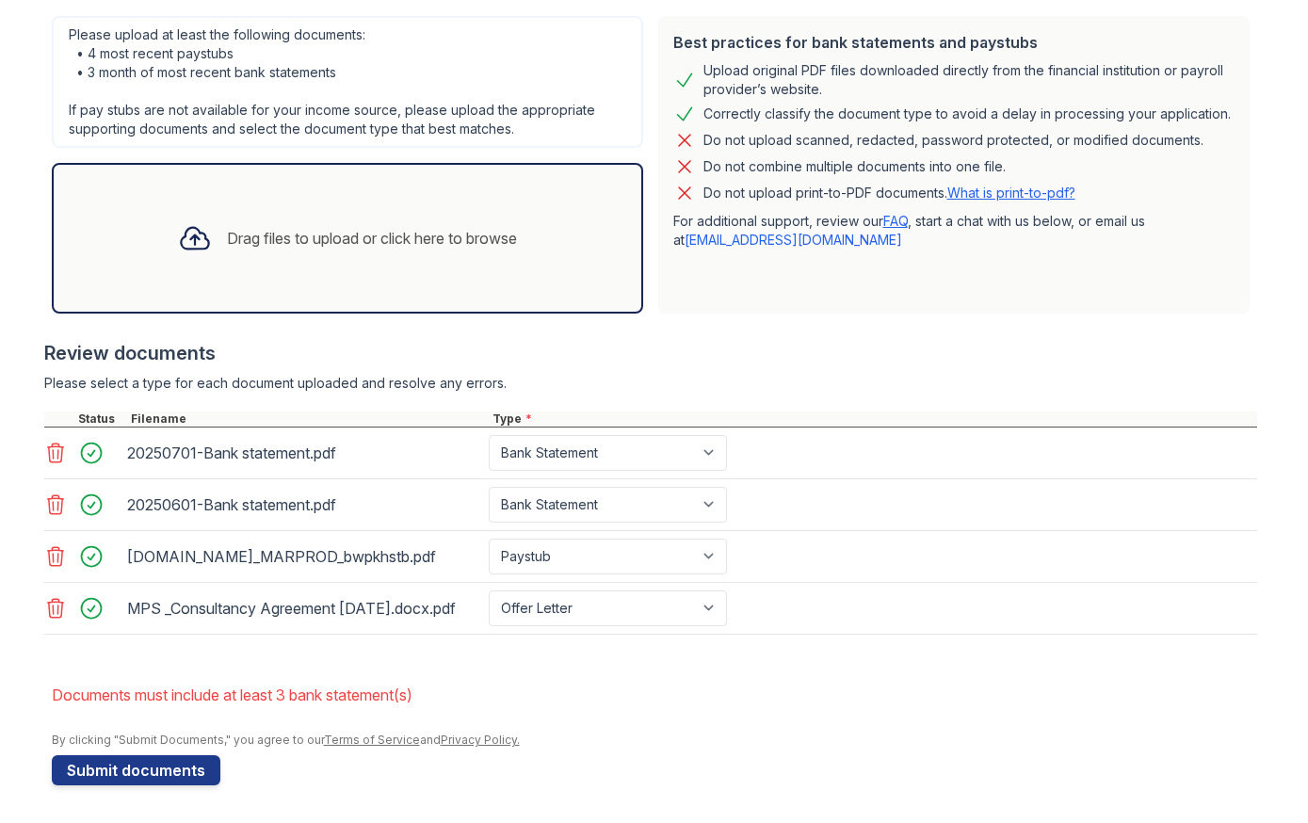
scroll to position [496, 0]
click at [313, 206] on div "Drag files to upload or click here to browse" at bounding box center [347, 238] width 369 height 64
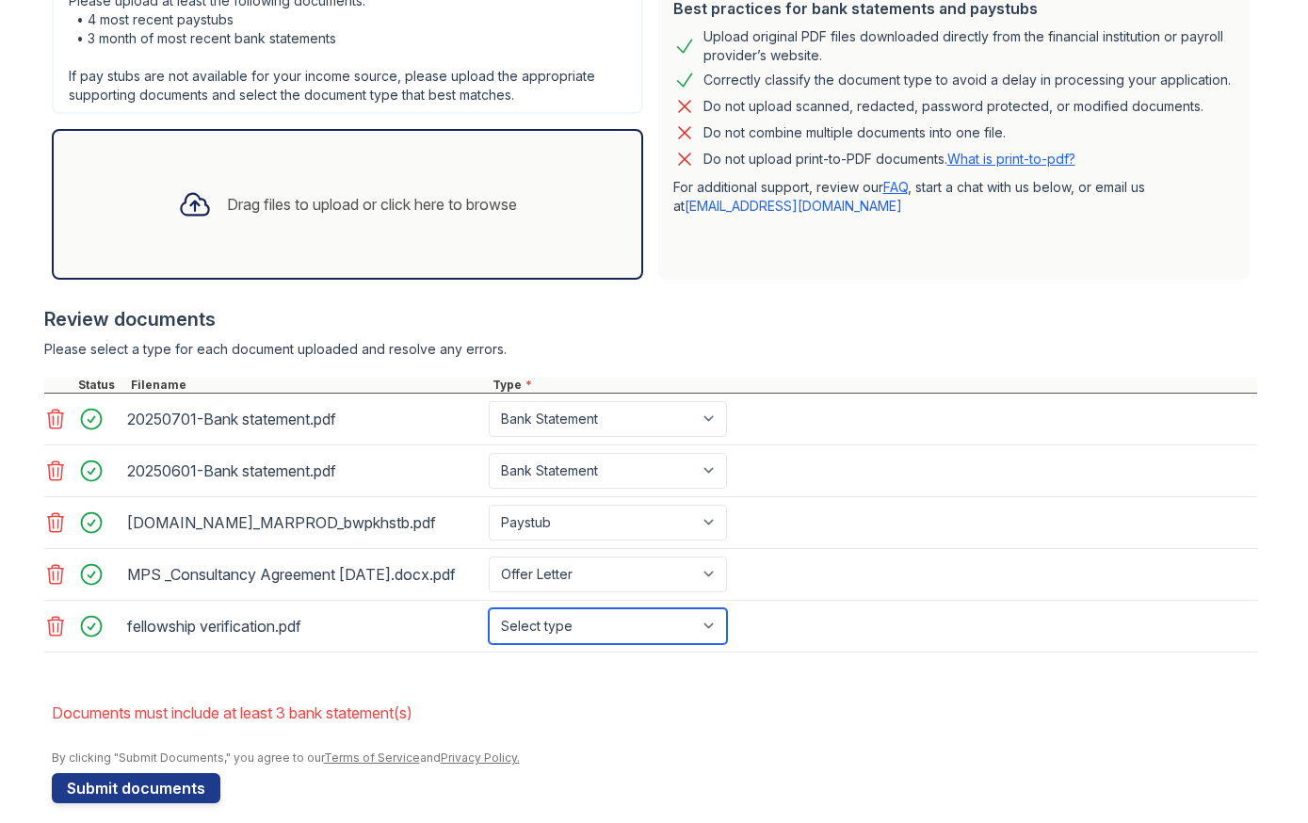
click at [543, 644] on select "Select type Paystub Bank Statement Offer Letter Tax Documents Benefit Award Let…" at bounding box center [608, 626] width 238 height 36
select select "offer_letter"
click at [489, 641] on select "Select type Paystub Bank Statement Offer Letter Tax Documents Benefit Award Let…" at bounding box center [608, 626] width 238 height 36
click at [217, 722] on form "Application information Property * [GEOGRAPHIC_DATA] Unit number * #513N Target…" at bounding box center [654, 259] width 1205 height 1088
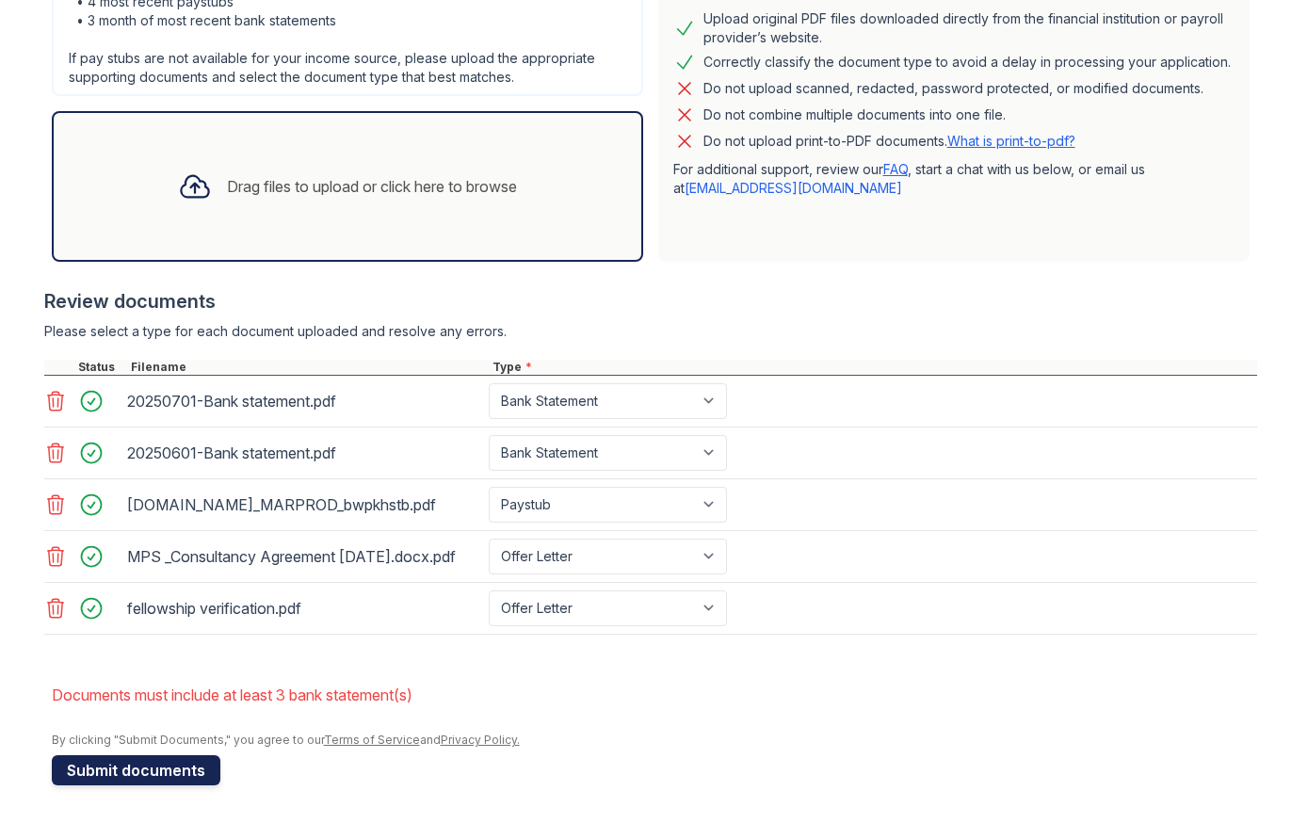
click at [161, 764] on button "Submit documents" at bounding box center [136, 770] width 169 height 30
click at [298, 176] on div "Drag files to upload or click here to browse" at bounding box center [347, 186] width 369 height 64
click at [352, 194] on div "Drag files to upload or click here to browse" at bounding box center [347, 186] width 591 height 151
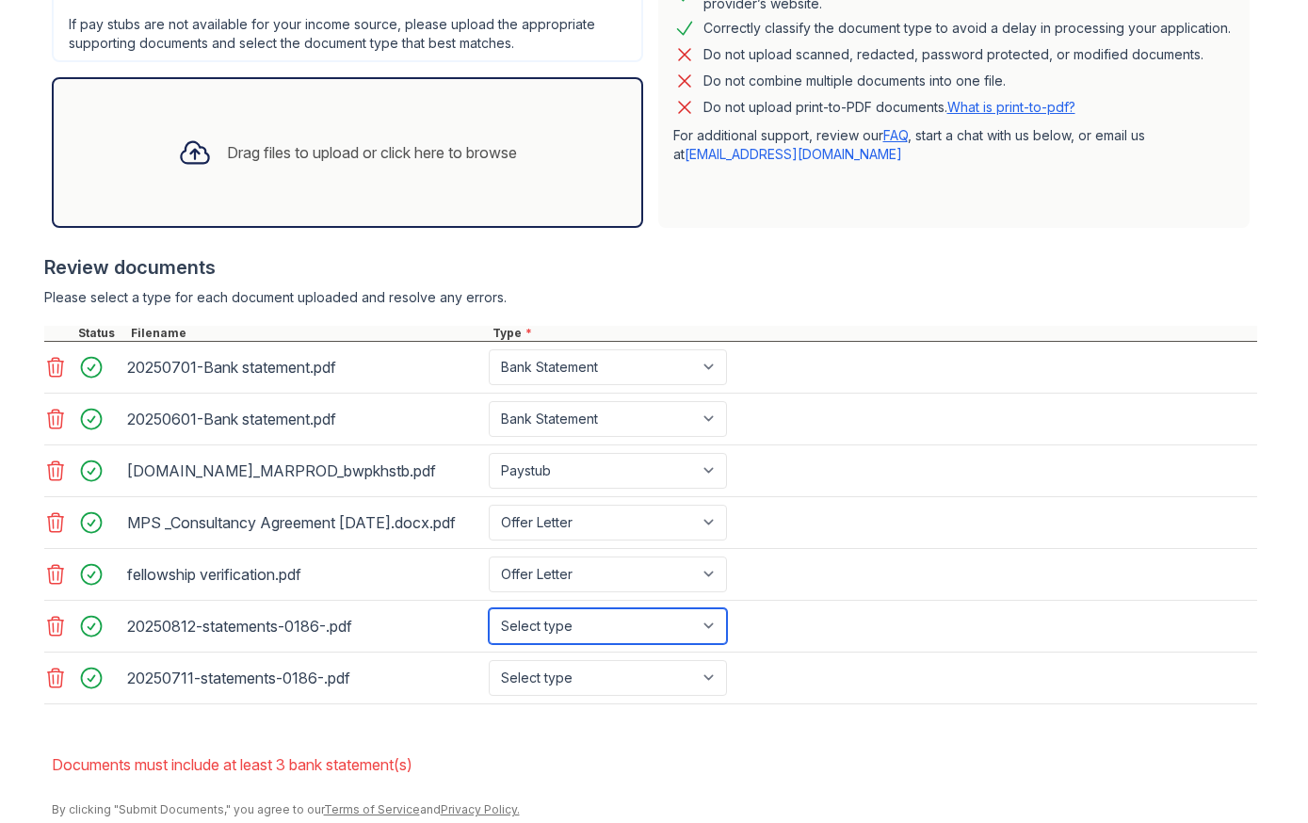
click at [529, 644] on select "Select type Paystub Bank Statement Offer Letter Tax Documents Benefit Award Let…" at bounding box center [608, 626] width 238 height 36
select select "bank_statement"
click at [489, 641] on select "Select type Paystub Bank Statement Offer Letter Tax Documents Benefit Award Let…" at bounding box center [608, 626] width 238 height 36
click at [569, 696] on select "Select type Paystub Bank Statement Offer Letter Tax Documents Benefit Award Let…" at bounding box center [608, 678] width 238 height 36
select select "bank_statement"
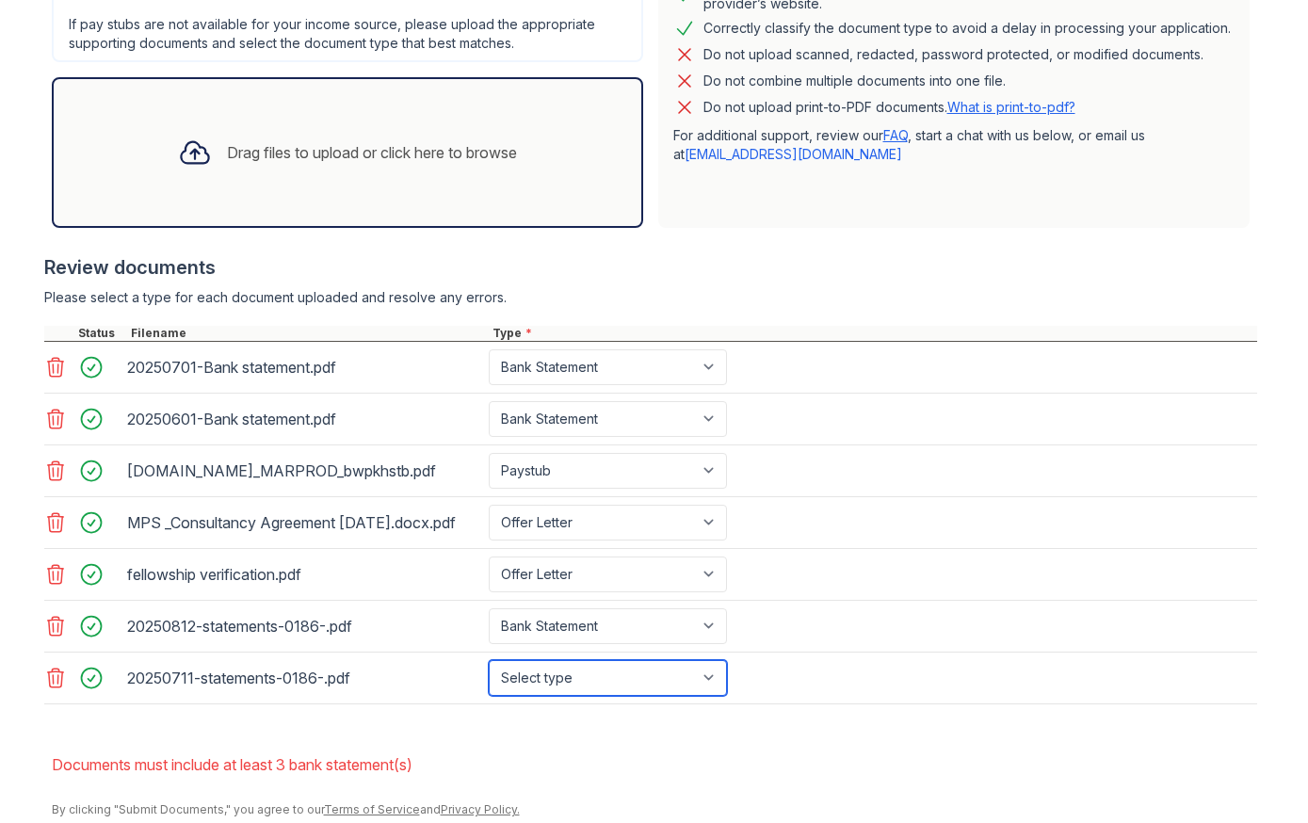
click at [489, 693] on select "Select type Paystub Bank Statement Offer Letter Tax Documents Benefit Award Let…" at bounding box center [608, 678] width 238 height 36
click at [505, 760] on form "Application information Property * [GEOGRAPHIC_DATA] Unit number * #513N Target…" at bounding box center [654, 259] width 1205 height 1192
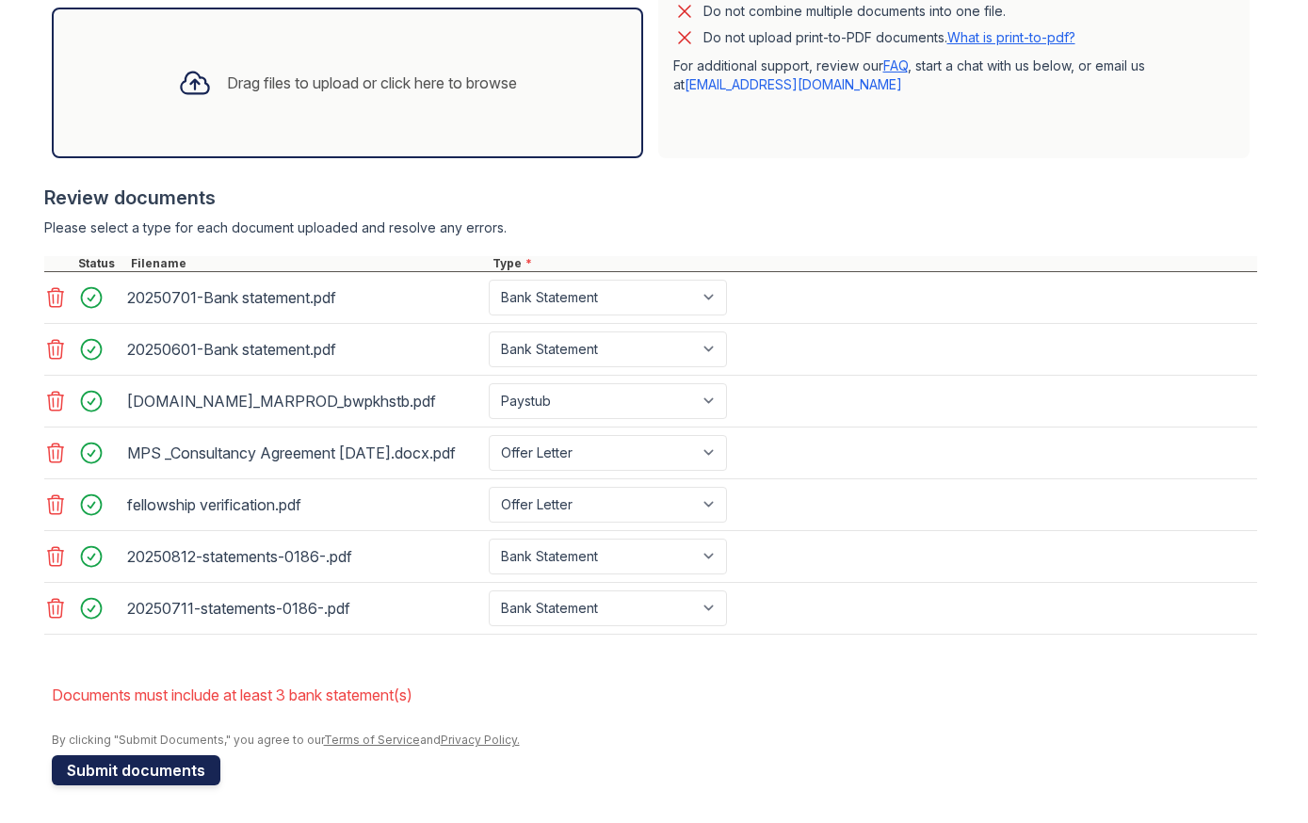
click at [163, 766] on button "Submit documents" at bounding box center [136, 770] width 169 height 30
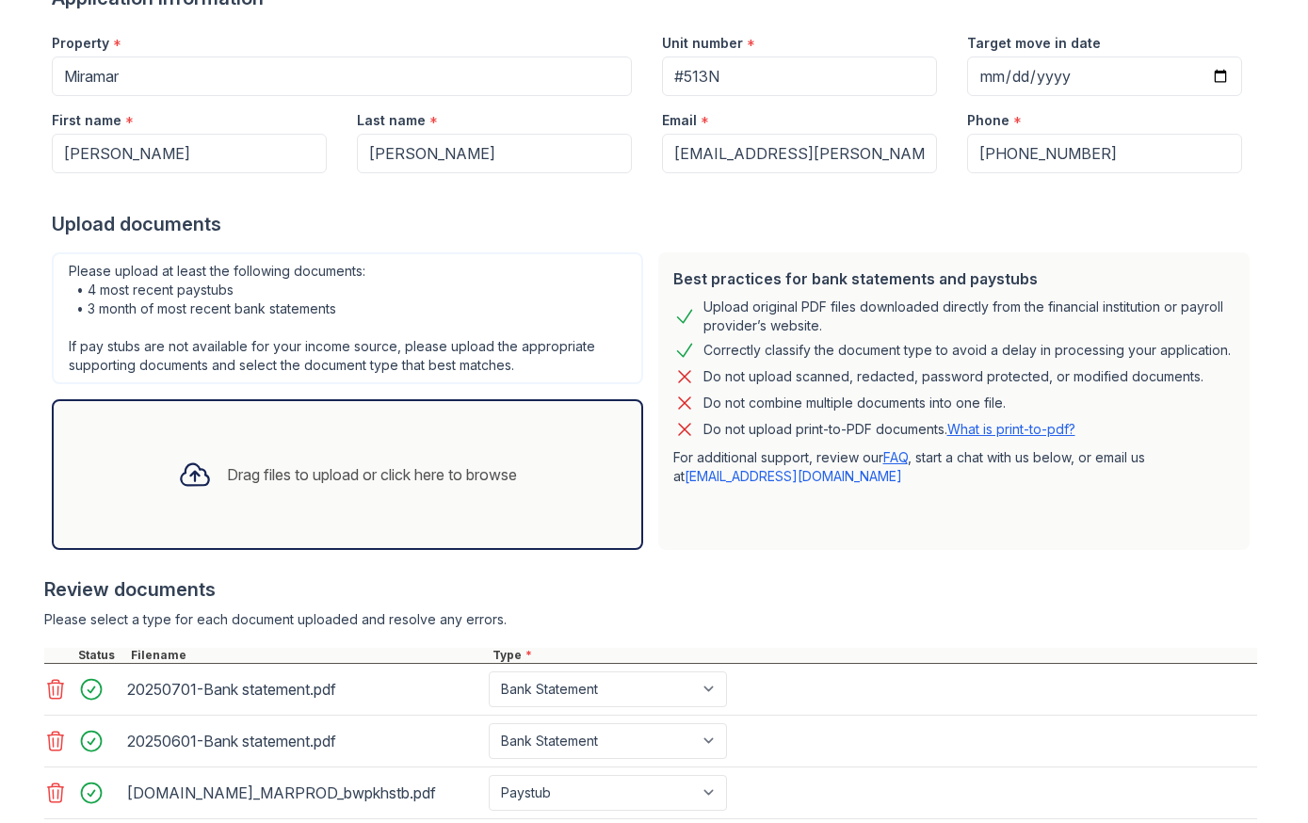
scroll to position [601, 0]
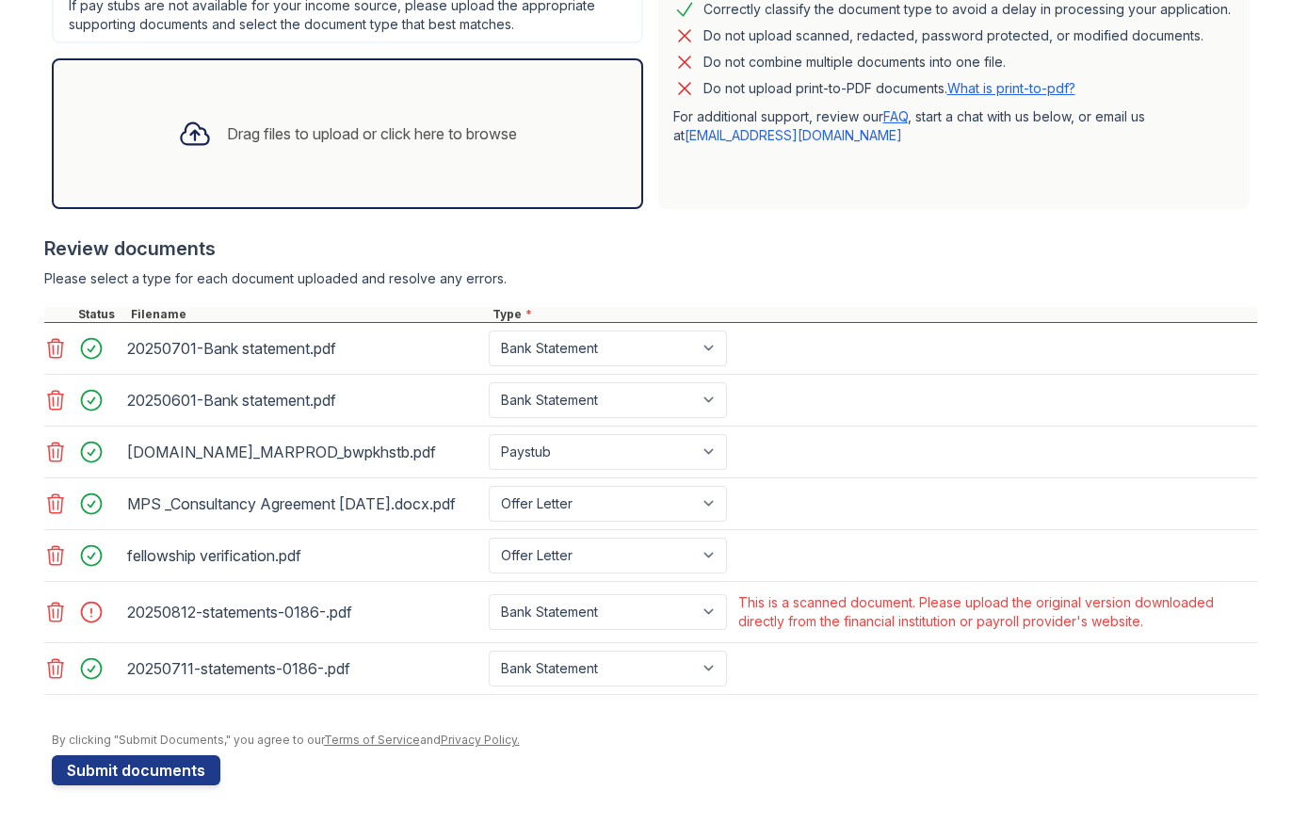
click at [46, 612] on icon at bounding box center [55, 612] width 23 height 23
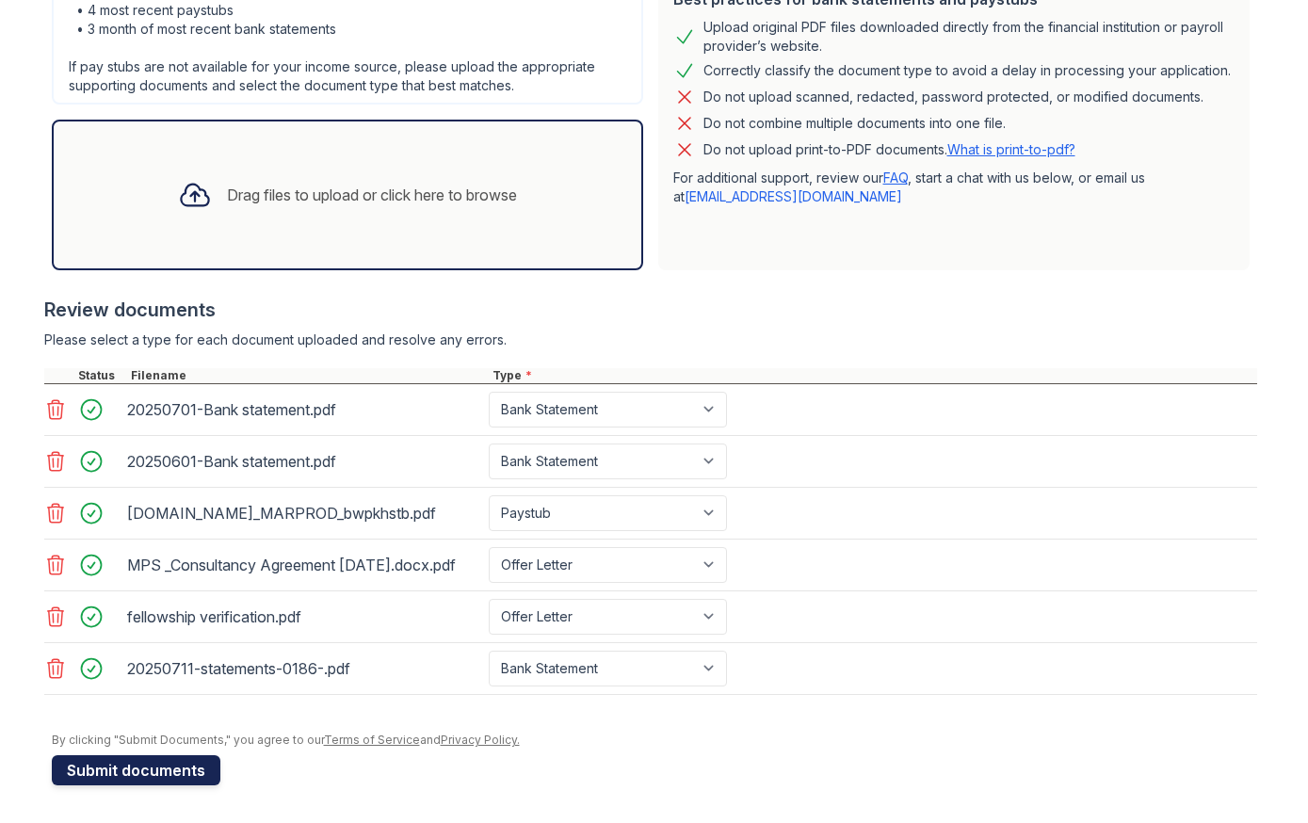
click at [94, 762] on button "Submit documents" at bounding box center [136, 770] width 169 height 30
